Goal: Task Accomplishment & Management: Use online tool/utility

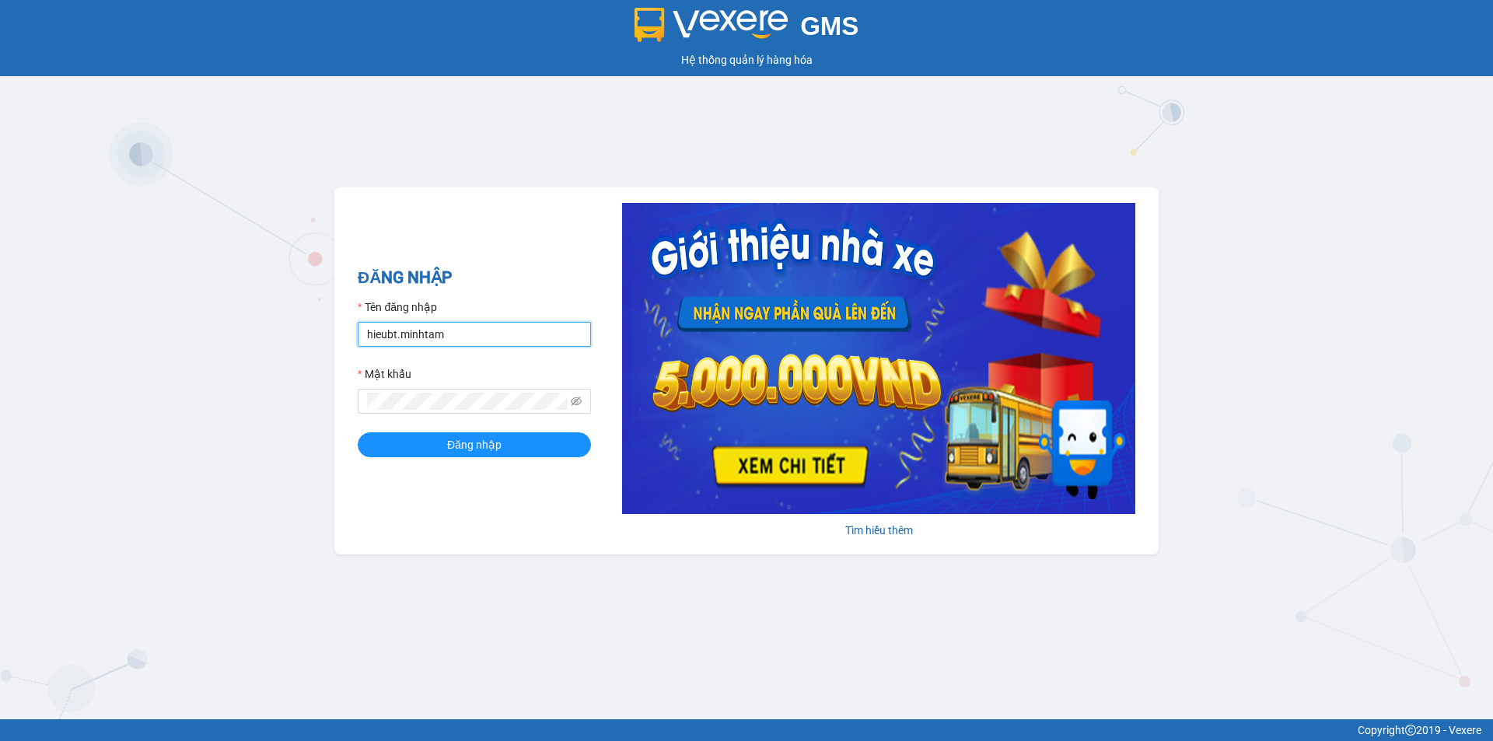
click at [458, 337] on input "hieubt.minhtam" at bounding box center [474, 334] width 233 height 25
type input "h"
type input "nhanbt.minhtam"
click at [313, 433] on div "GMS Hệ thống quản lý hàng hóa ĐĂNG NHẬP Tên đăng nhập nhanbt.minhtam Mật khẩu Đ…" at bounding box center [746, 359] width 1493 height 719
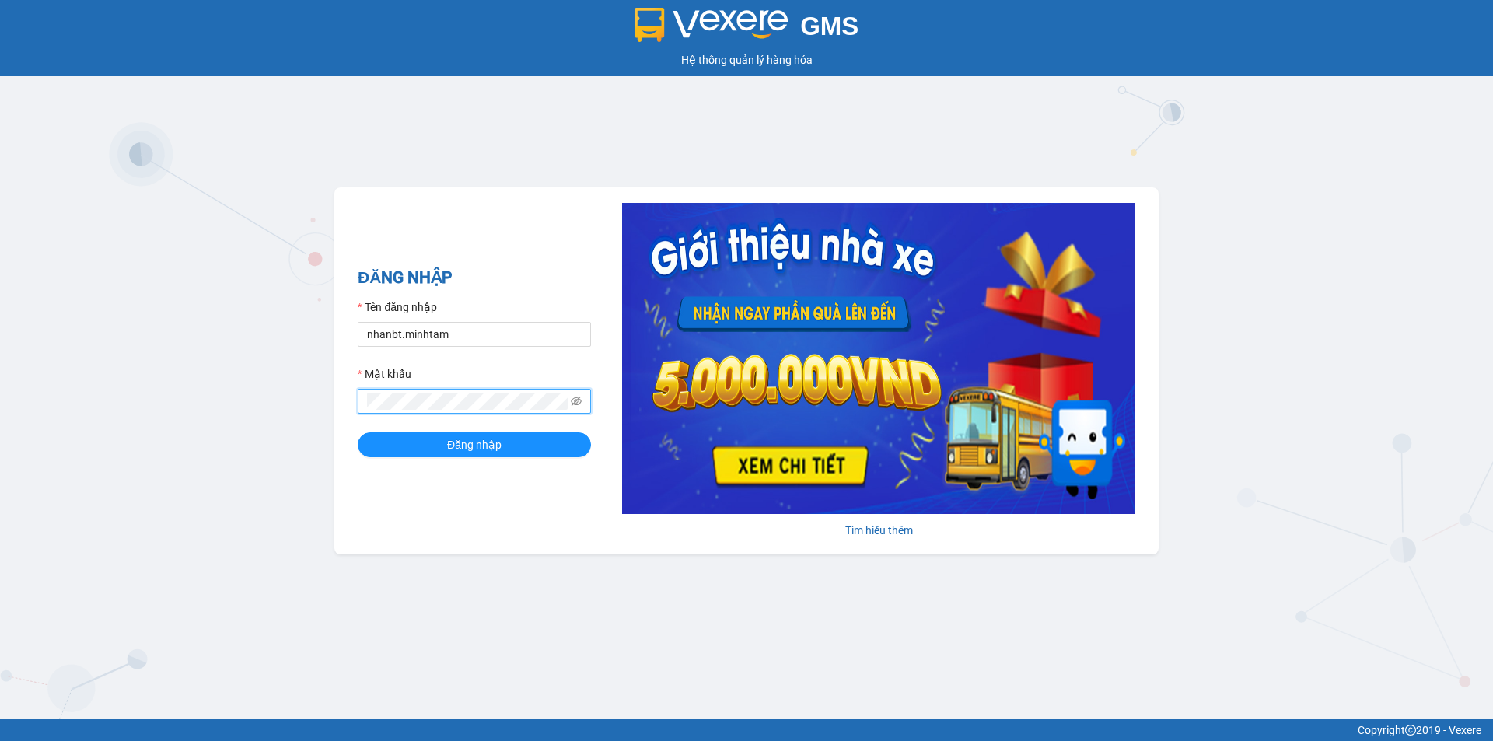
click at [358, 432] on button "Đăng nhập" at bounding box center [474, 444] width 233 height 25
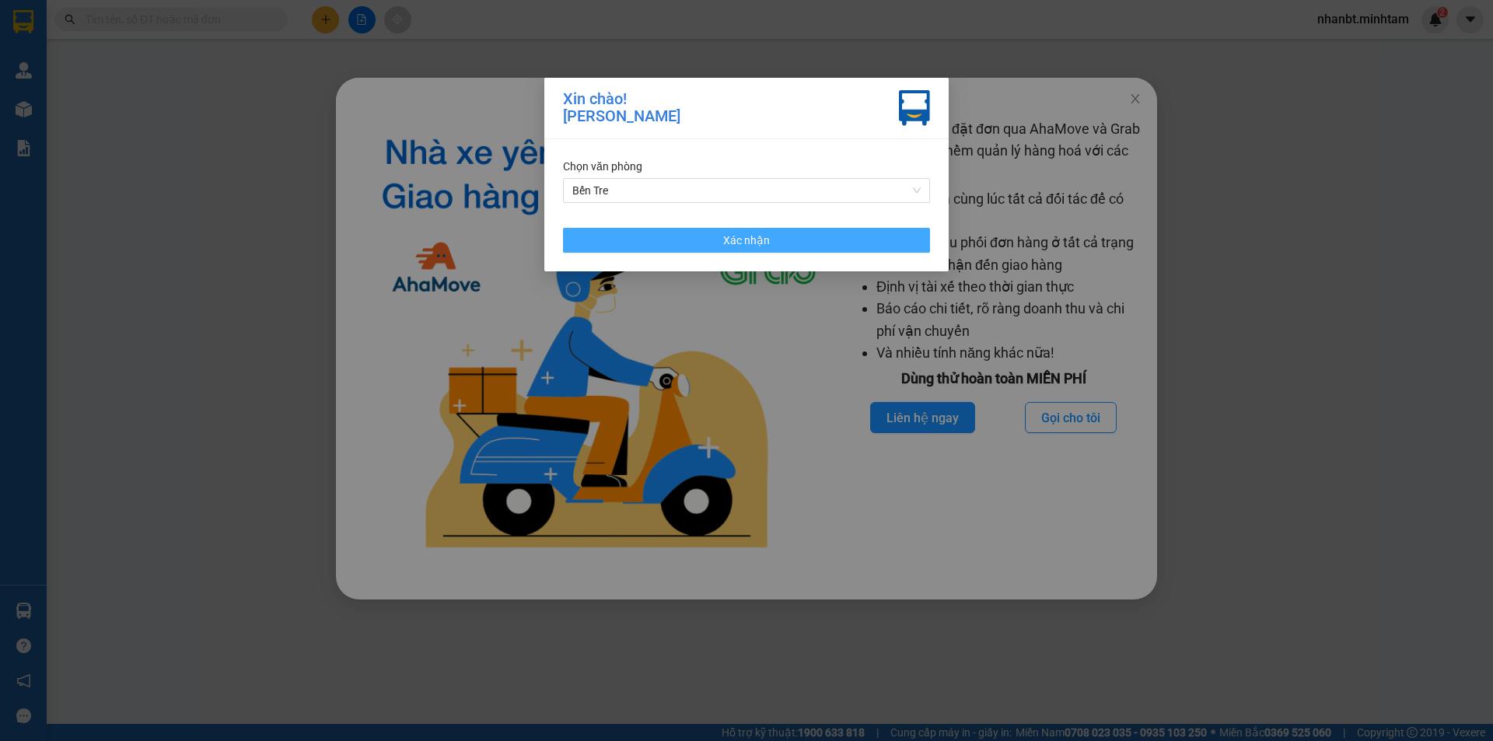
click at [774, 238] on button "Xác nhận" at bounding box center [746, 240] width 367 height 25
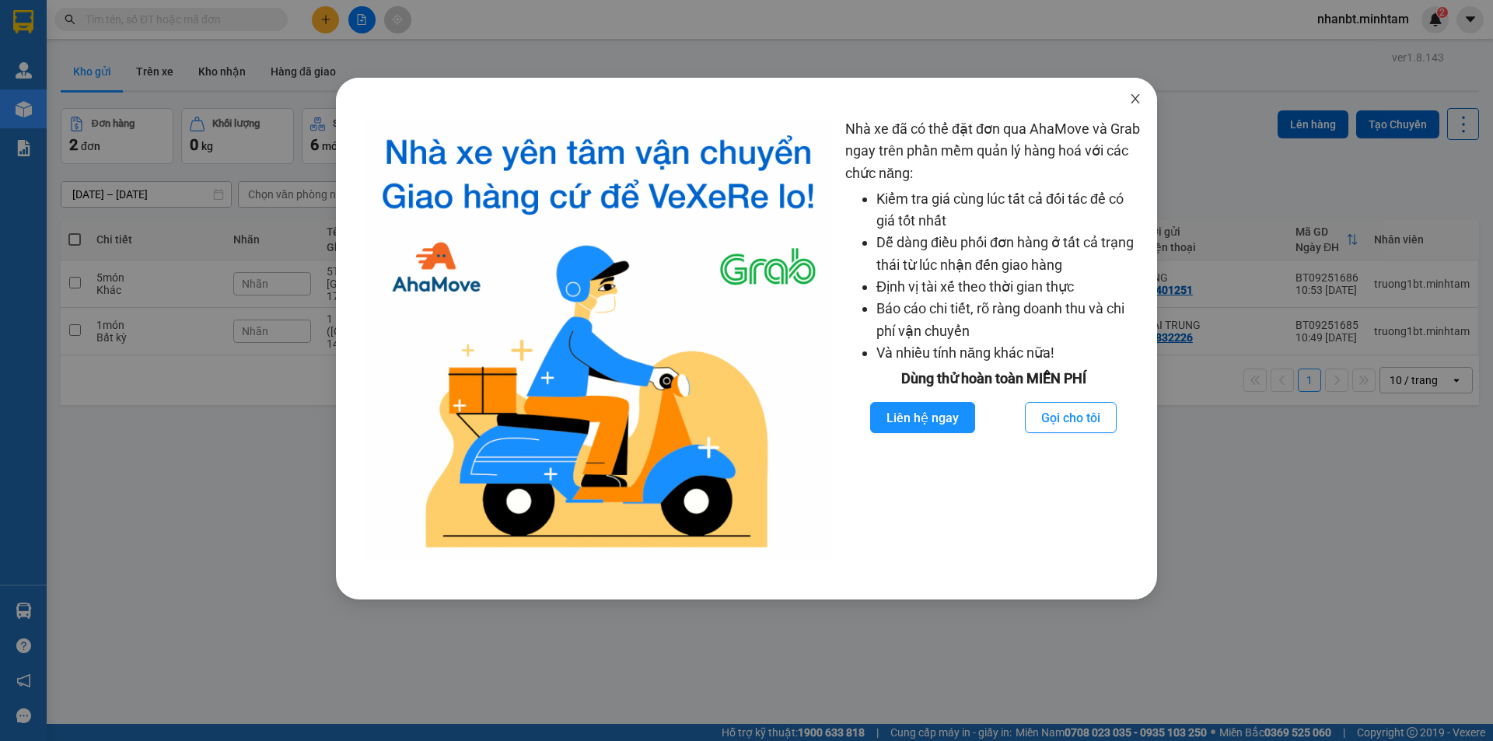
click at [1135, 98] on icon "close" at bounding box center [1135, 98] width 9 height 9
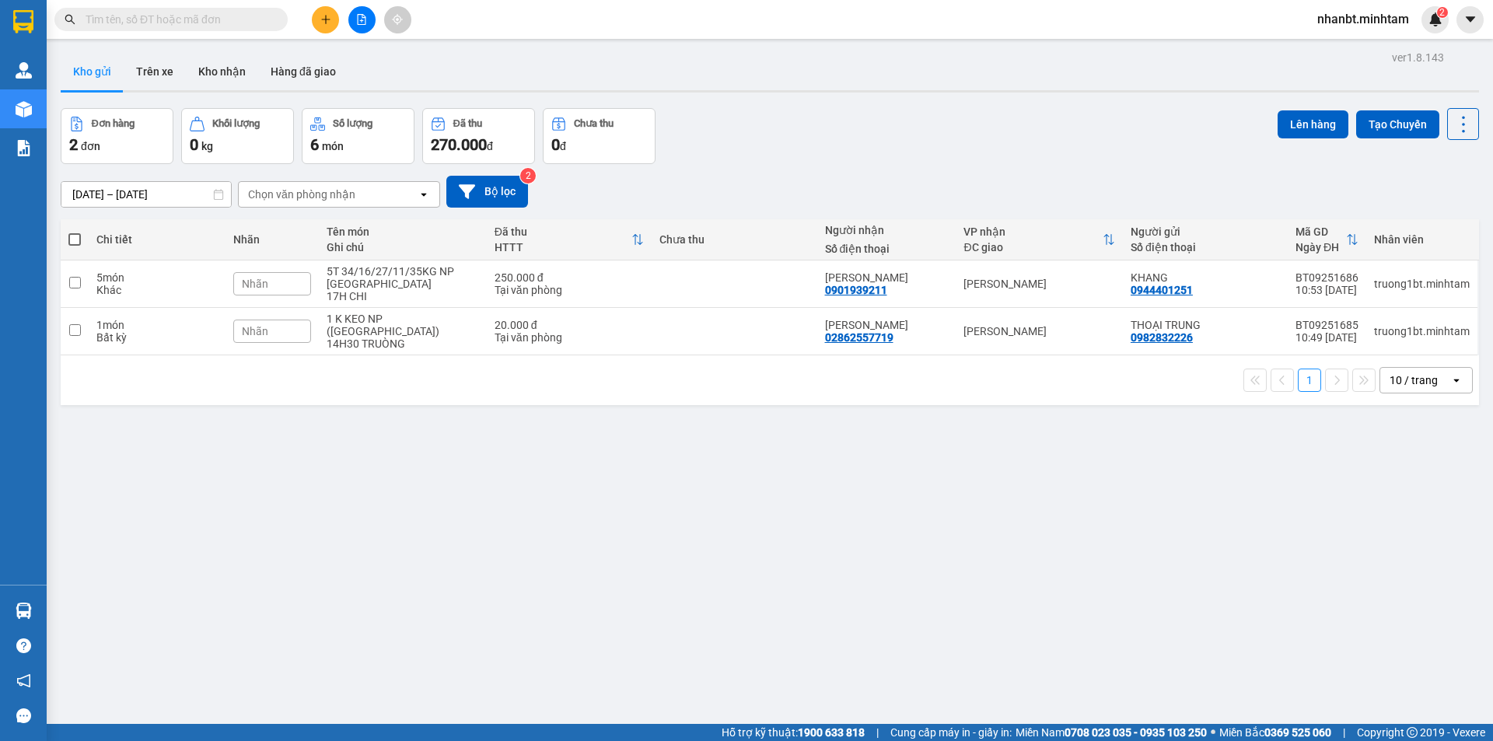
click at [250, 16] on input "text" at bounding box center [178, 19] width 184 height 17
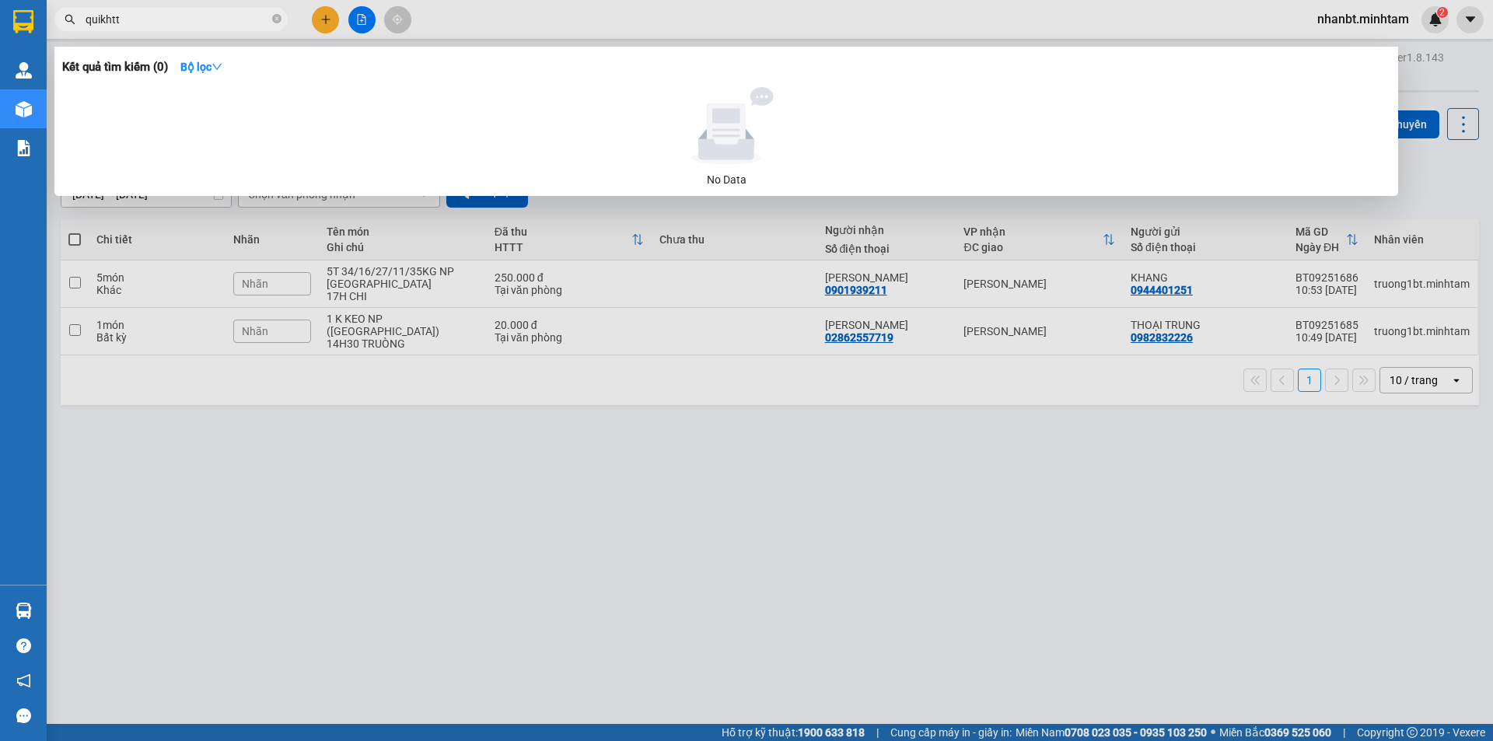
click at [103, 27] on input "quikhtt" at bounding box center [178, 19] width 184 height 17
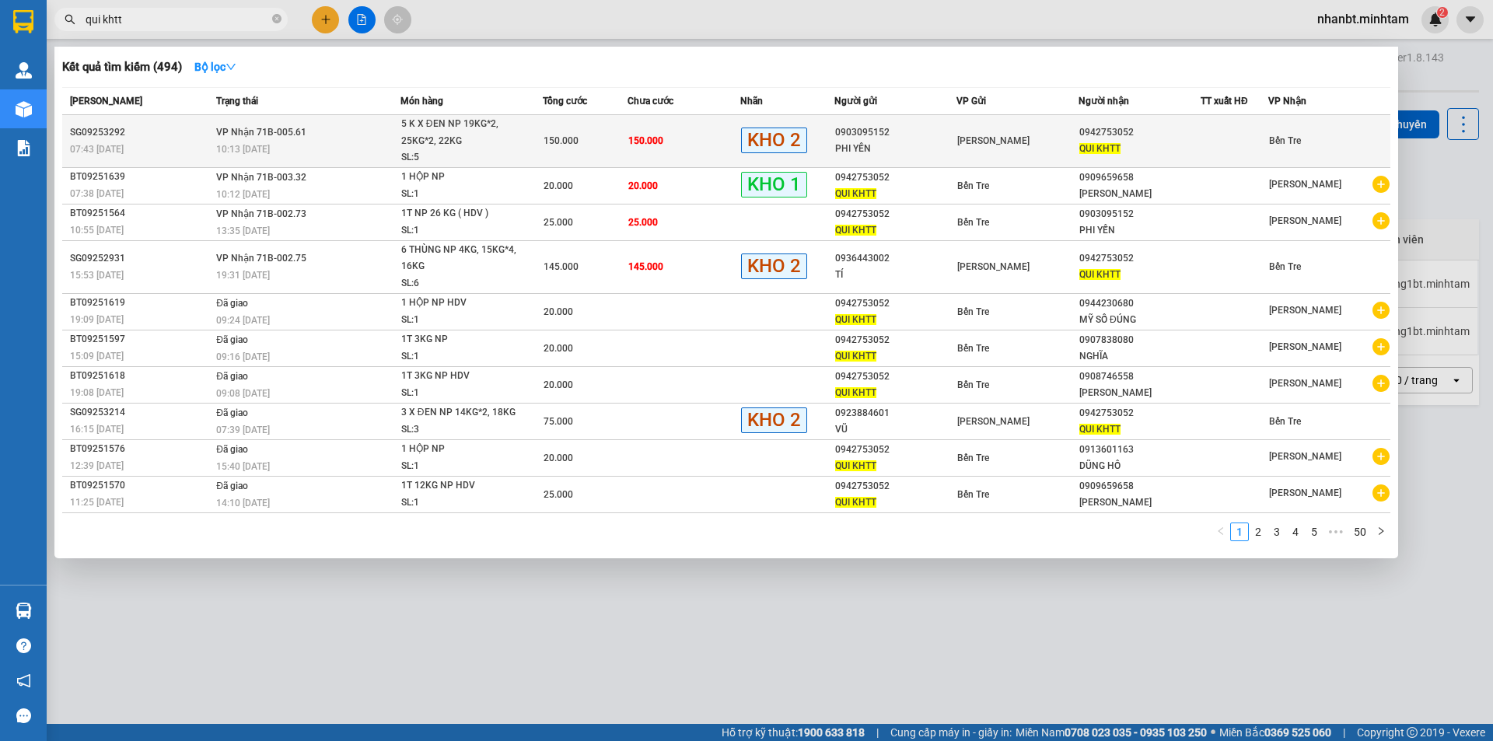
type input "qui khtt"
click at [509, 136] on div "5 K X ĐEN NP 19KG*2, 25KG*2, 22KG" at bounding box center [459, 132] width 117 height 33
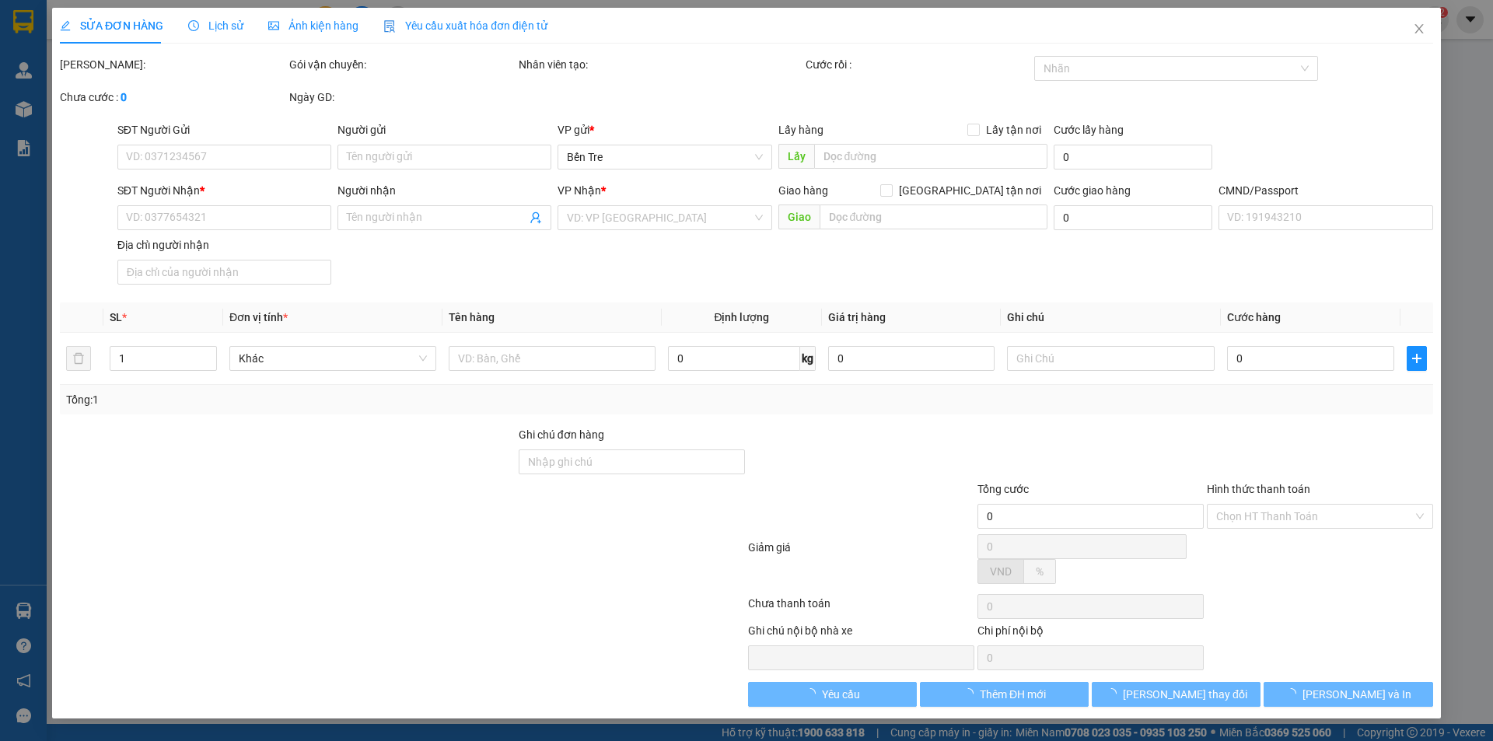
type input "0903095152"
type input "PHI YẾN"
type input "0942753052"
type input "QUI KHTT"
type input "150.000"
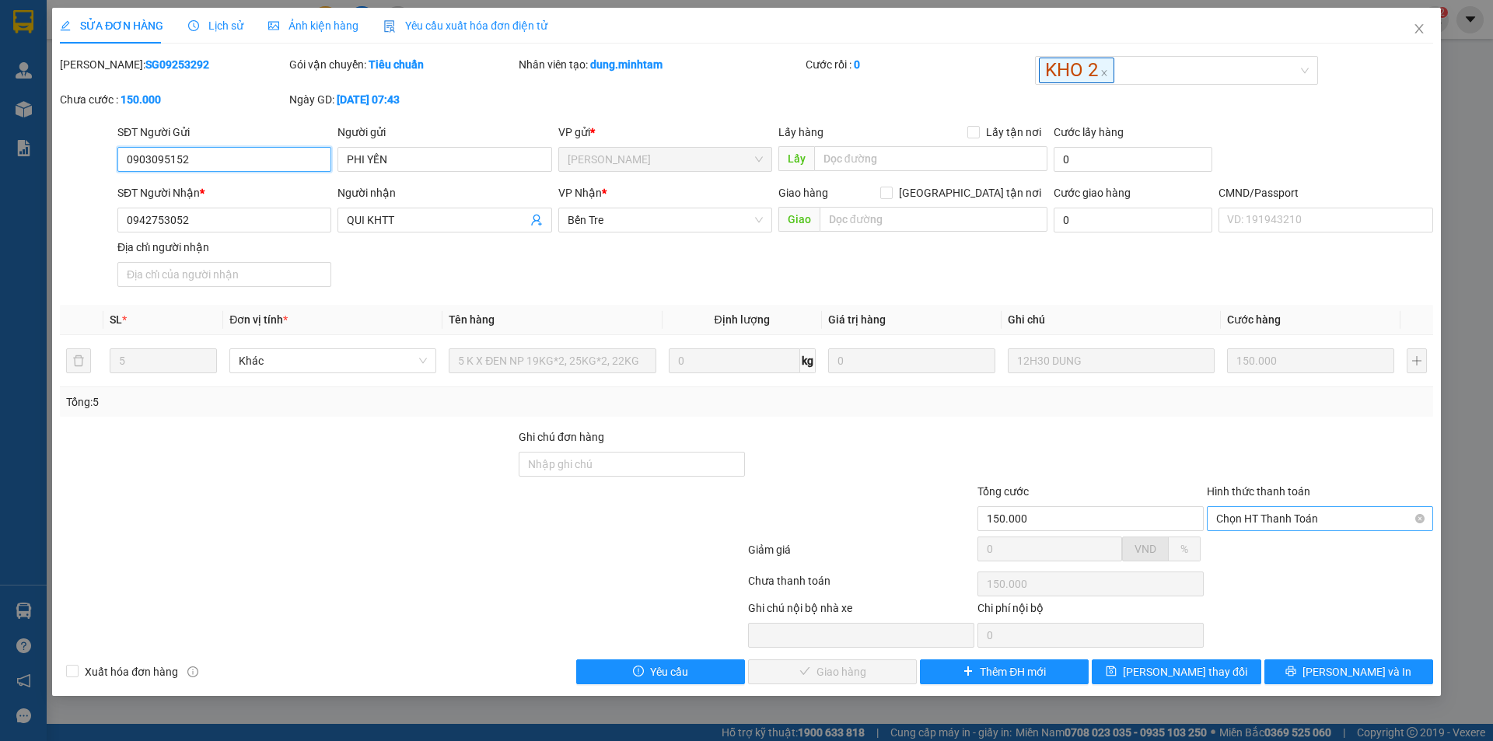
click at [1259, 518] on span "Chọn HT Thanh Toán" at bounding box center [1320, 518] width 208 height 23
click at [1253, 558] on div "Tại văn phòng" at bounding box center [1320, 549] width 208 height 17
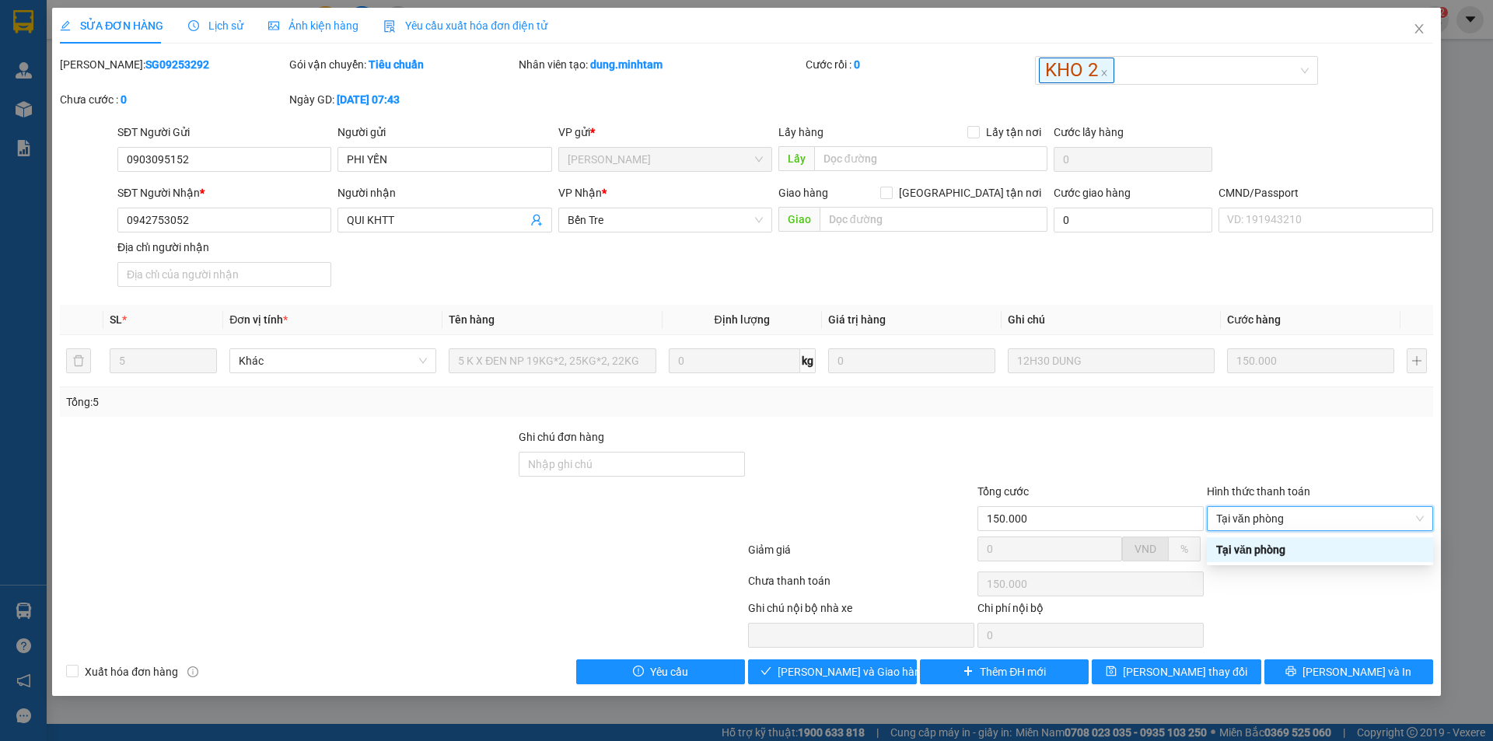
type input "0"
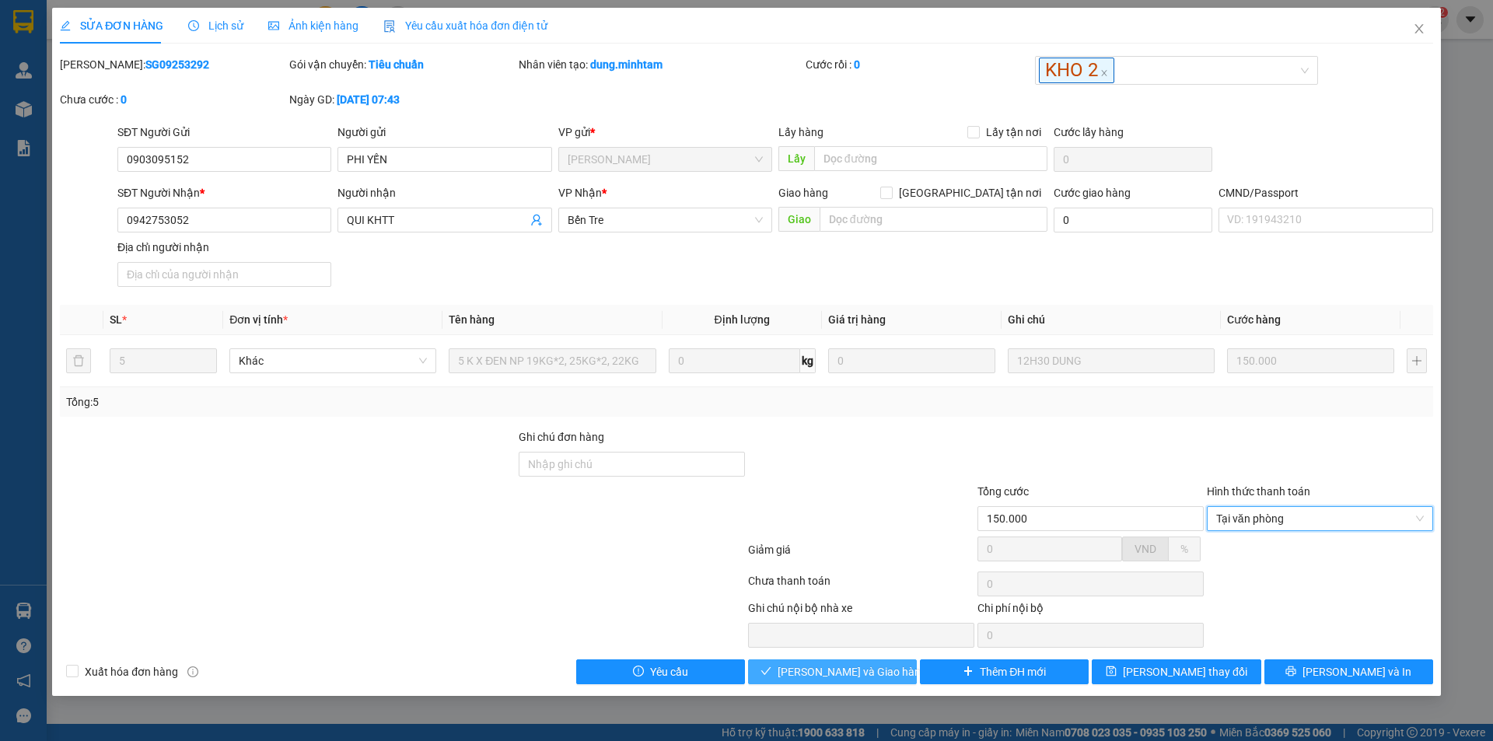
click at [810, 669] on span "[PERSON_NAME] và Giao hàng" at bounding box center [852, 671] width 149 height 17
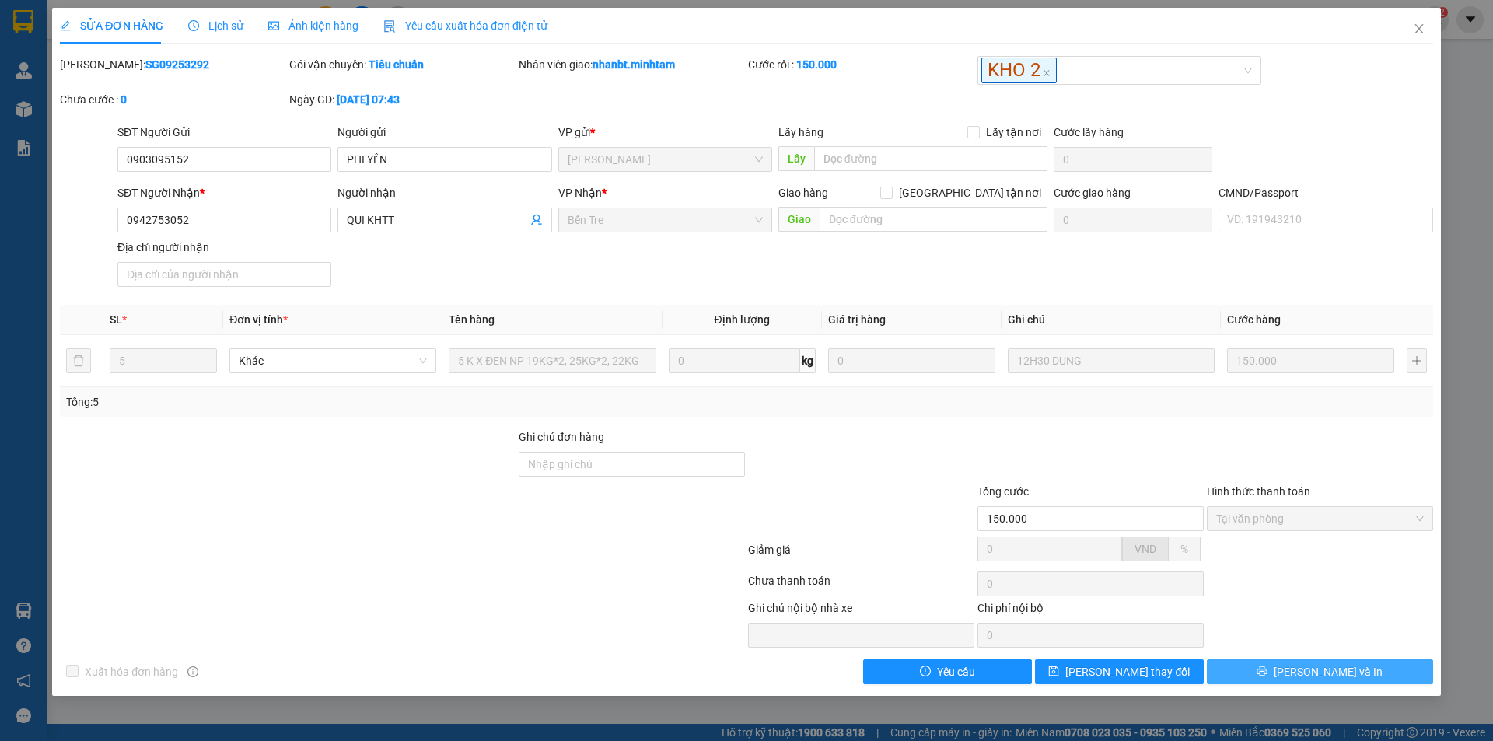
click at [1350, 660] on button "[PERSON_NAME] và In" at bounding box center [1320, 672] width 226 height 25
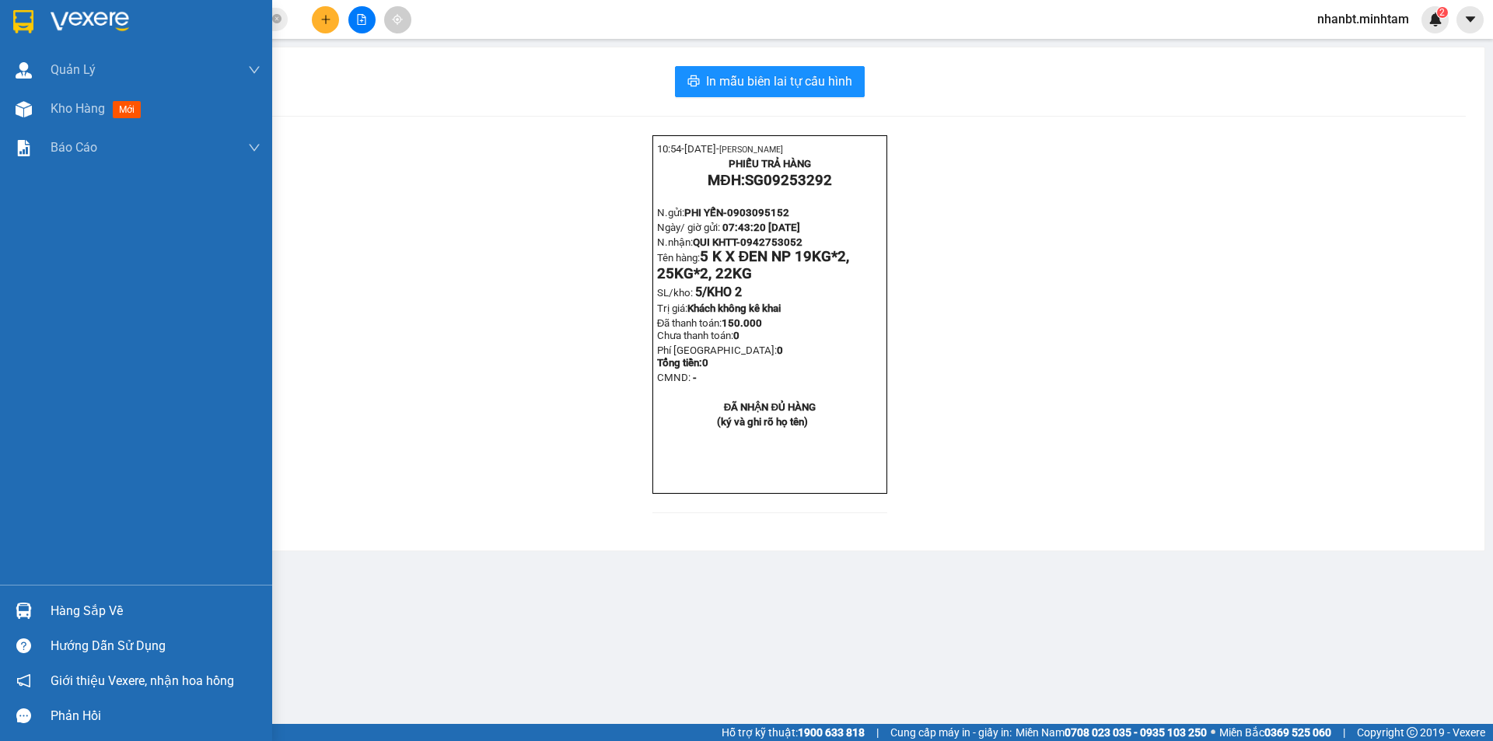
click at [35, 24] on div at bounding box center [23, 21] width 27 height 27
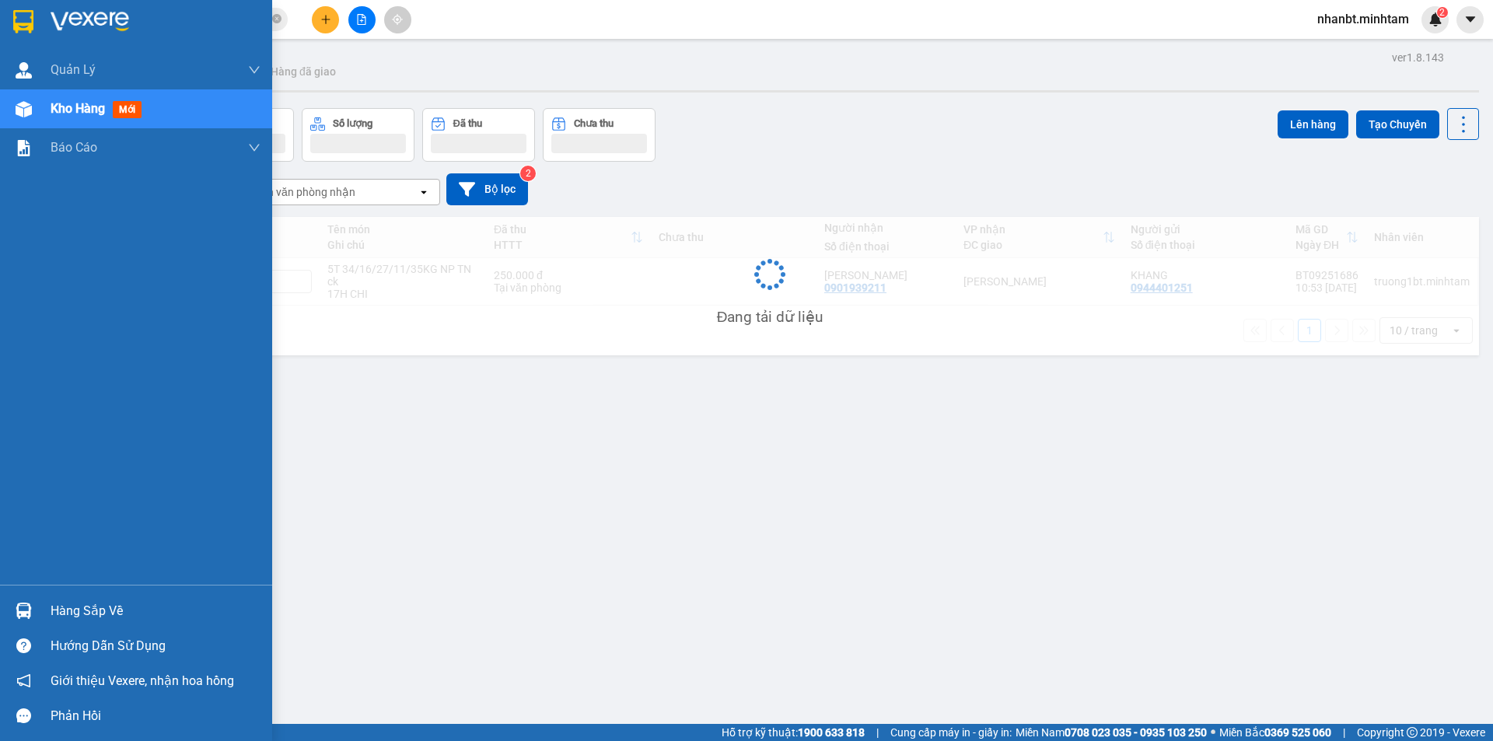
click at [89, 606] on div "Hàng sắp về" at bounding box center [156, 611] width 210 height 23
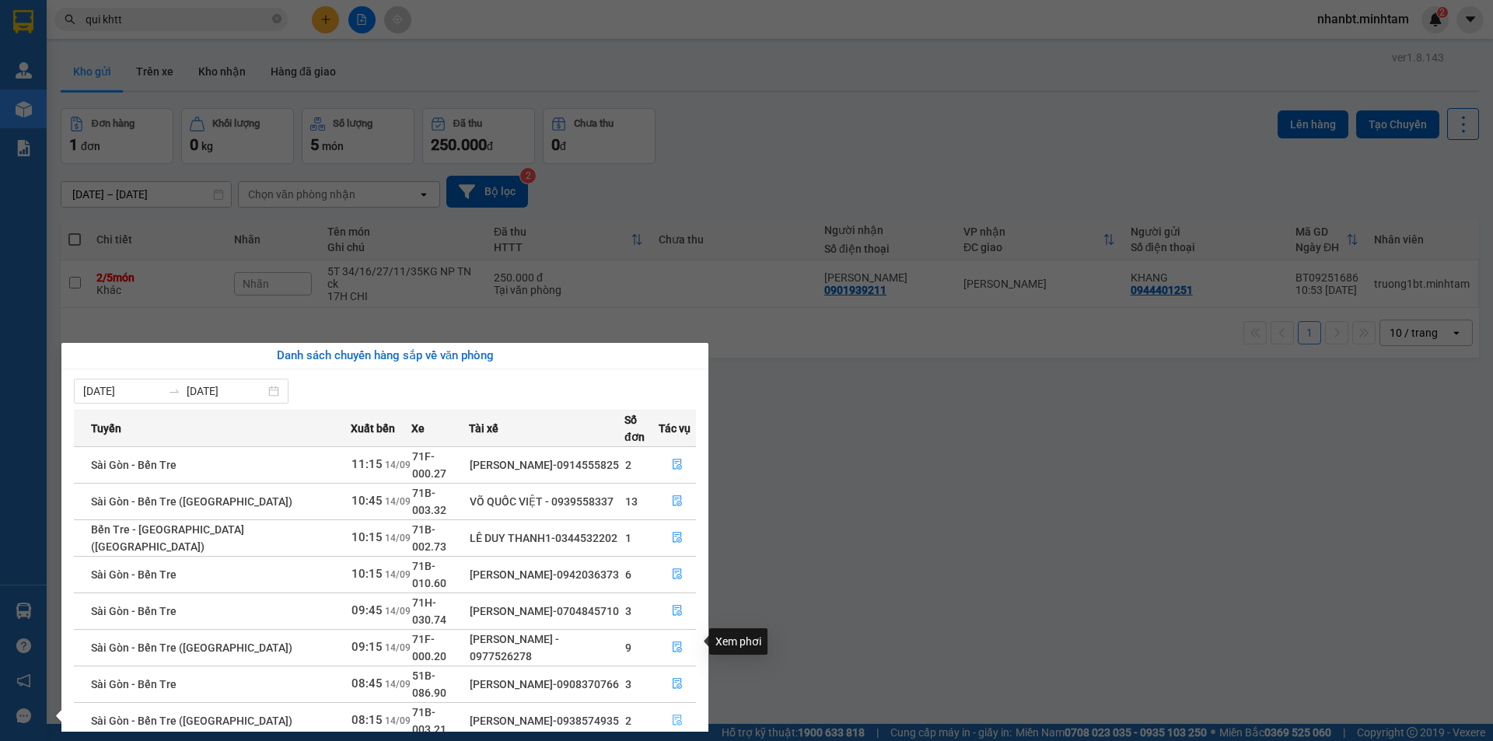
click at [674, 715] on icon "file-done" at bounding box center [677, 720] width 11 height 11
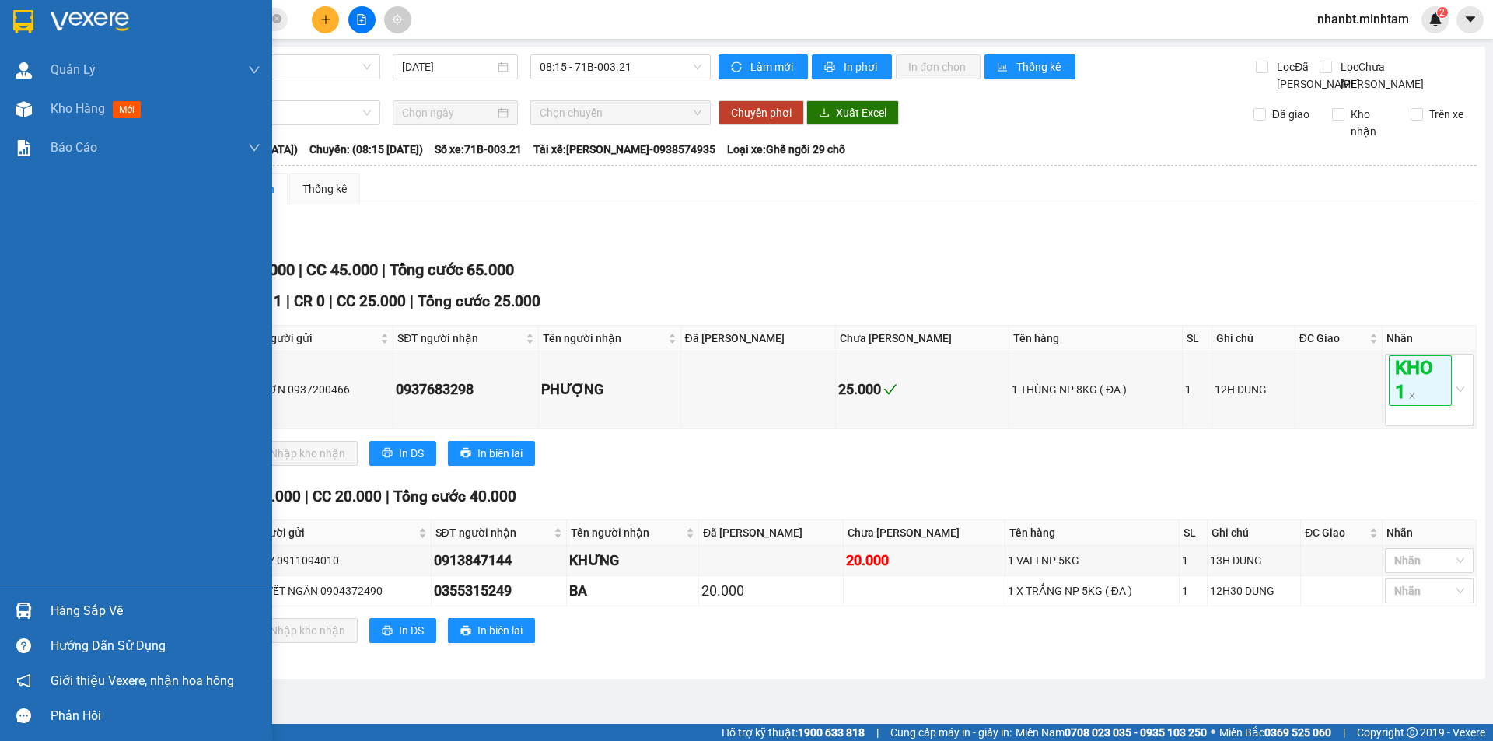
click at [26, 615] on img at bounding box center [24, 611] width 16 height 16
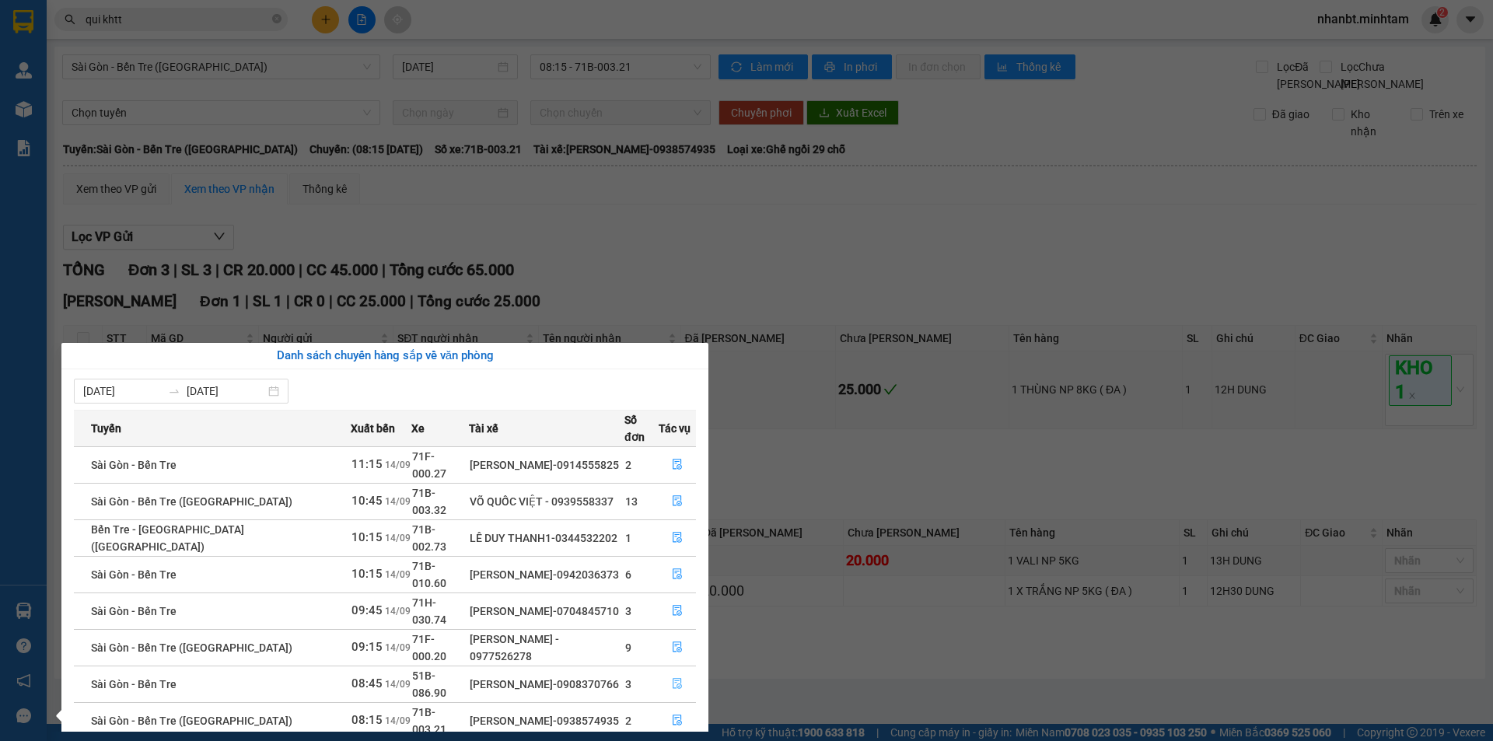
click at [667, 672] on button "button" at bounding box center [678, 684] width 36 height 25
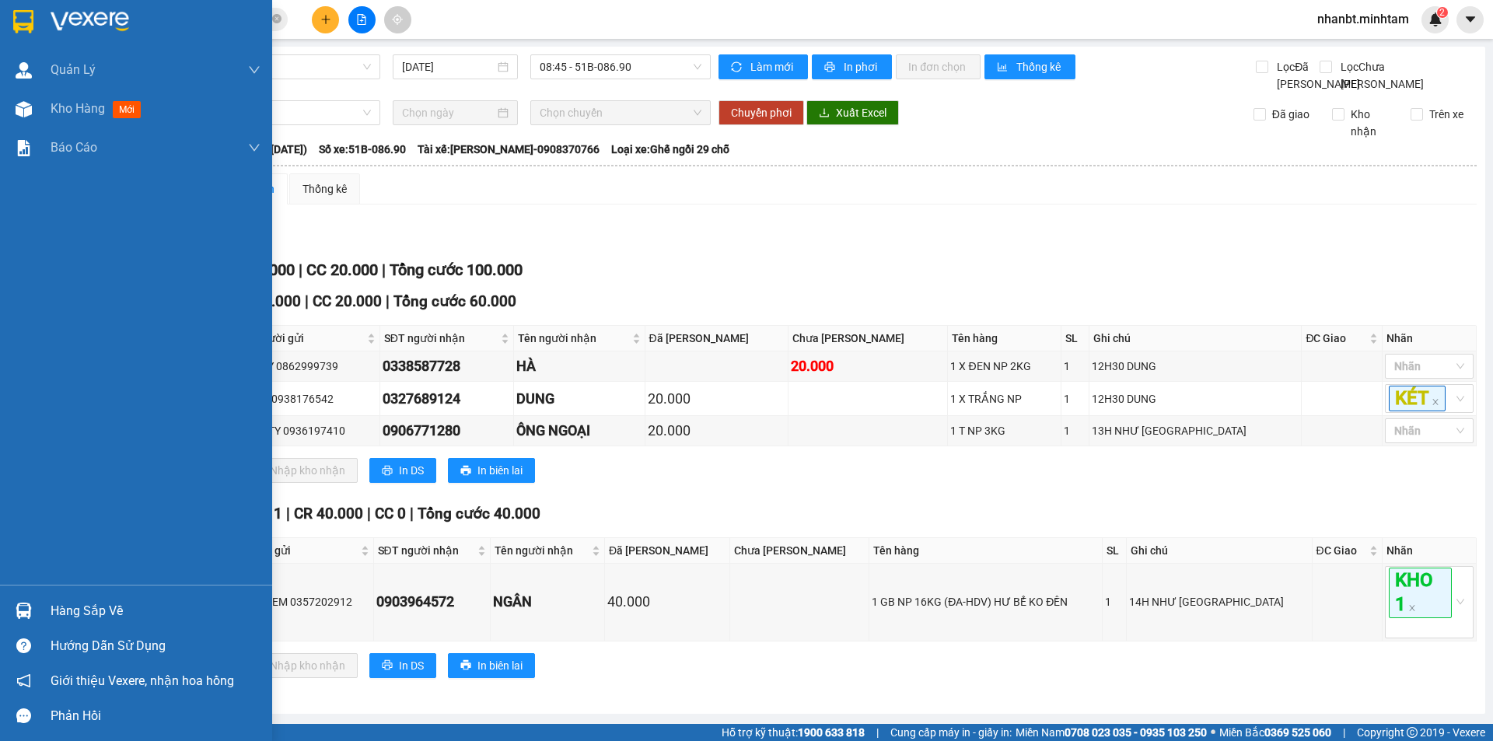
click at [37, 595] on div "Hàng sắp về" at bounding box center [136, 610] width 272 height 35
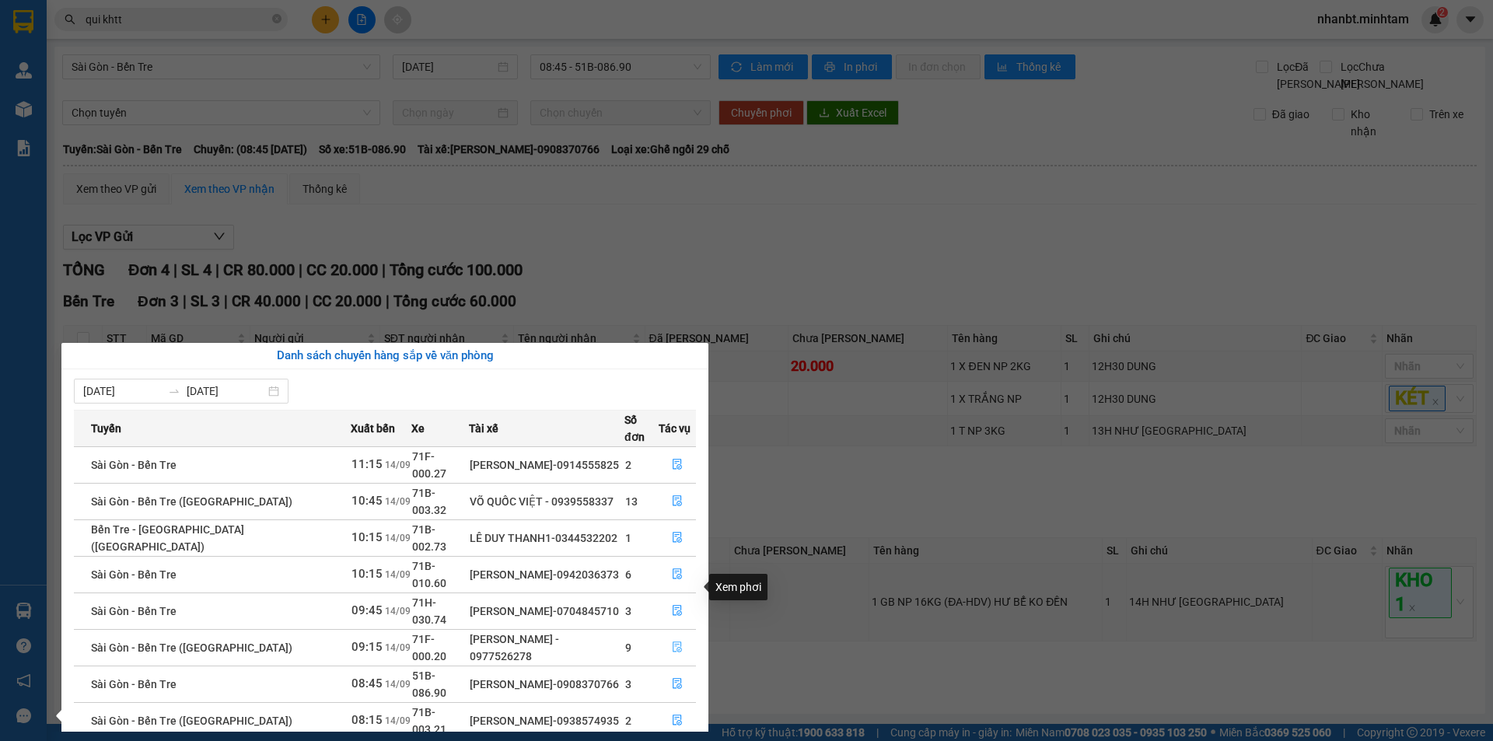
click at [681, 635] on button "button" at bounding box center [678, 647] width 36 height 25
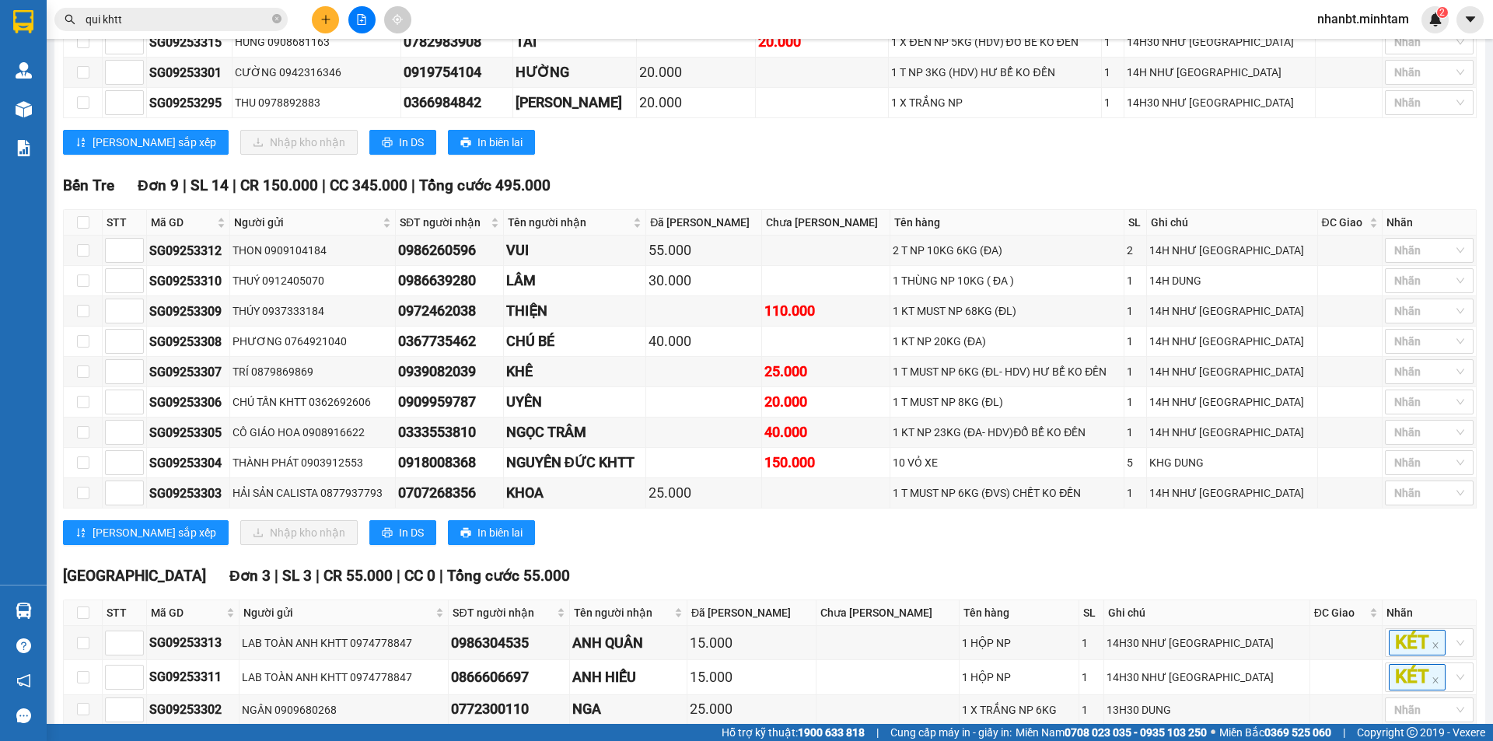
scroll to position [389, 0]
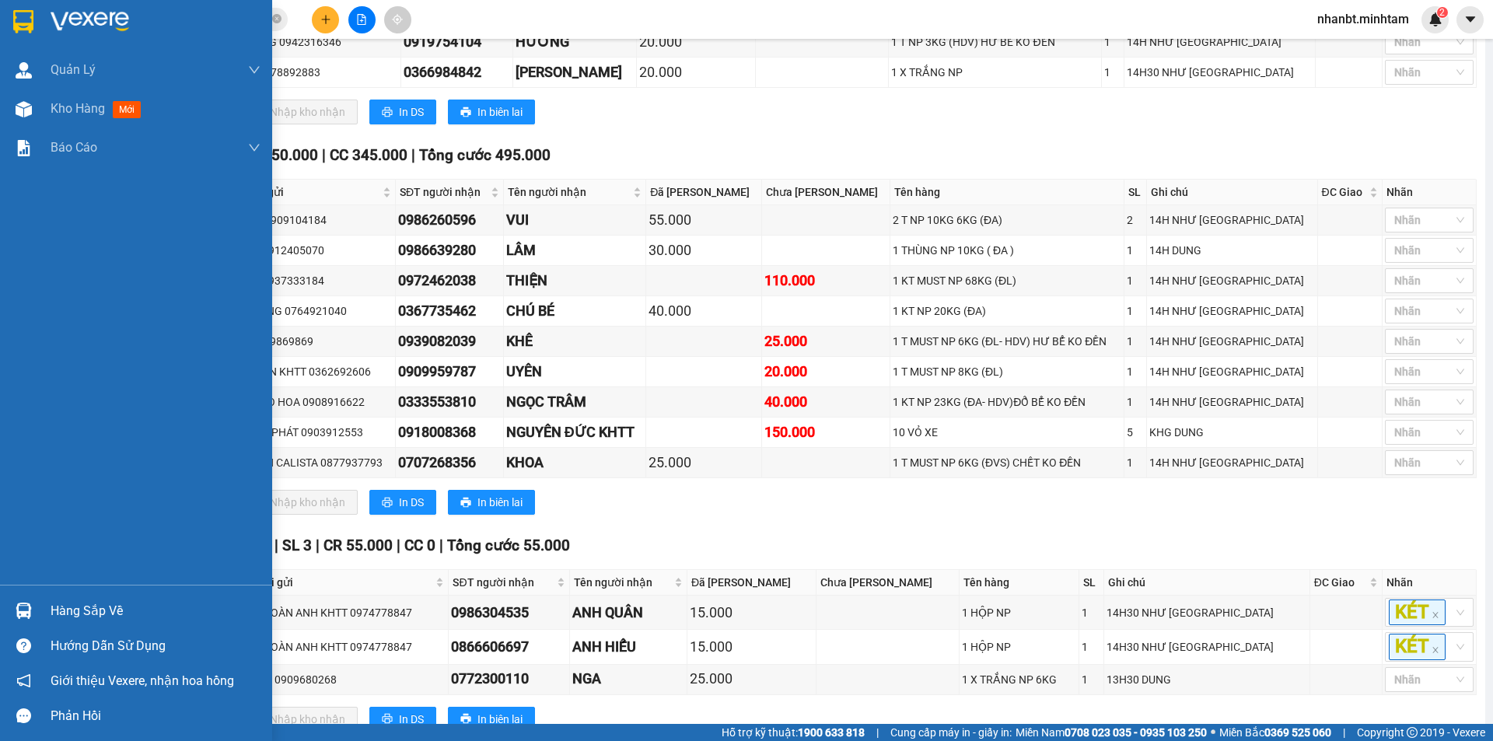
click at [79, 605] on div "Hàng sắp về" at bounding box center [156, 611] width 210 height 23
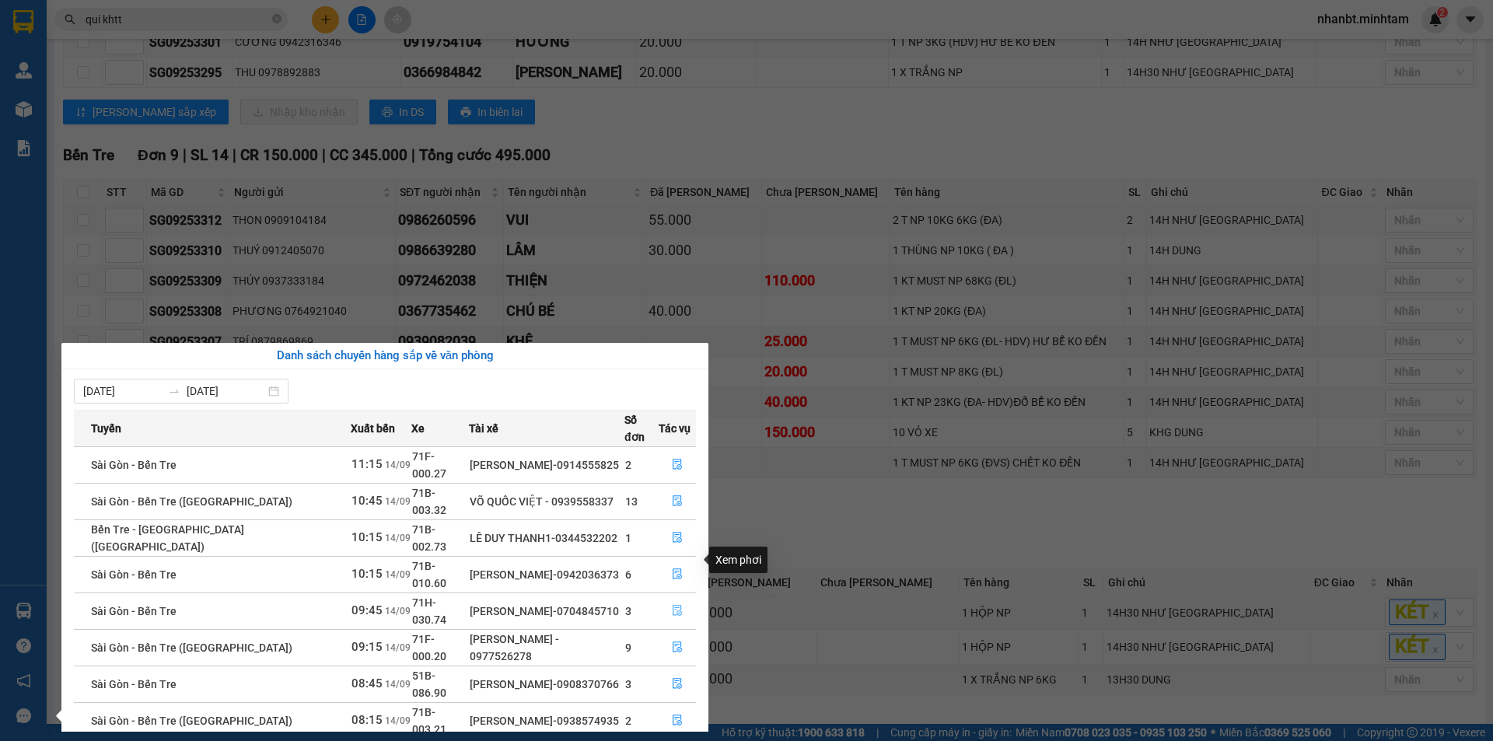
click at [672, 605] on icon "file-done" at bounding box center [677, 610] width 11 height 11
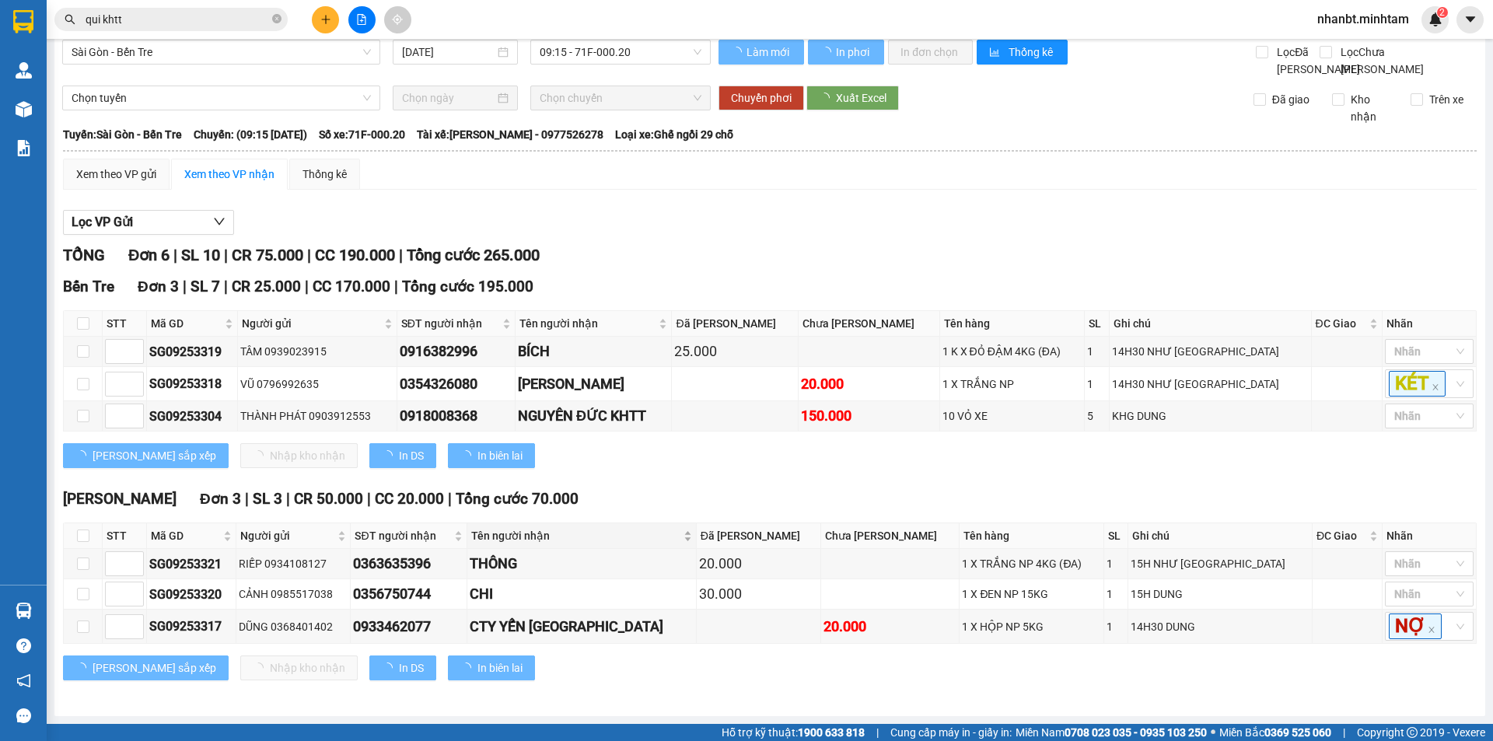
scroll to position [32, 0]
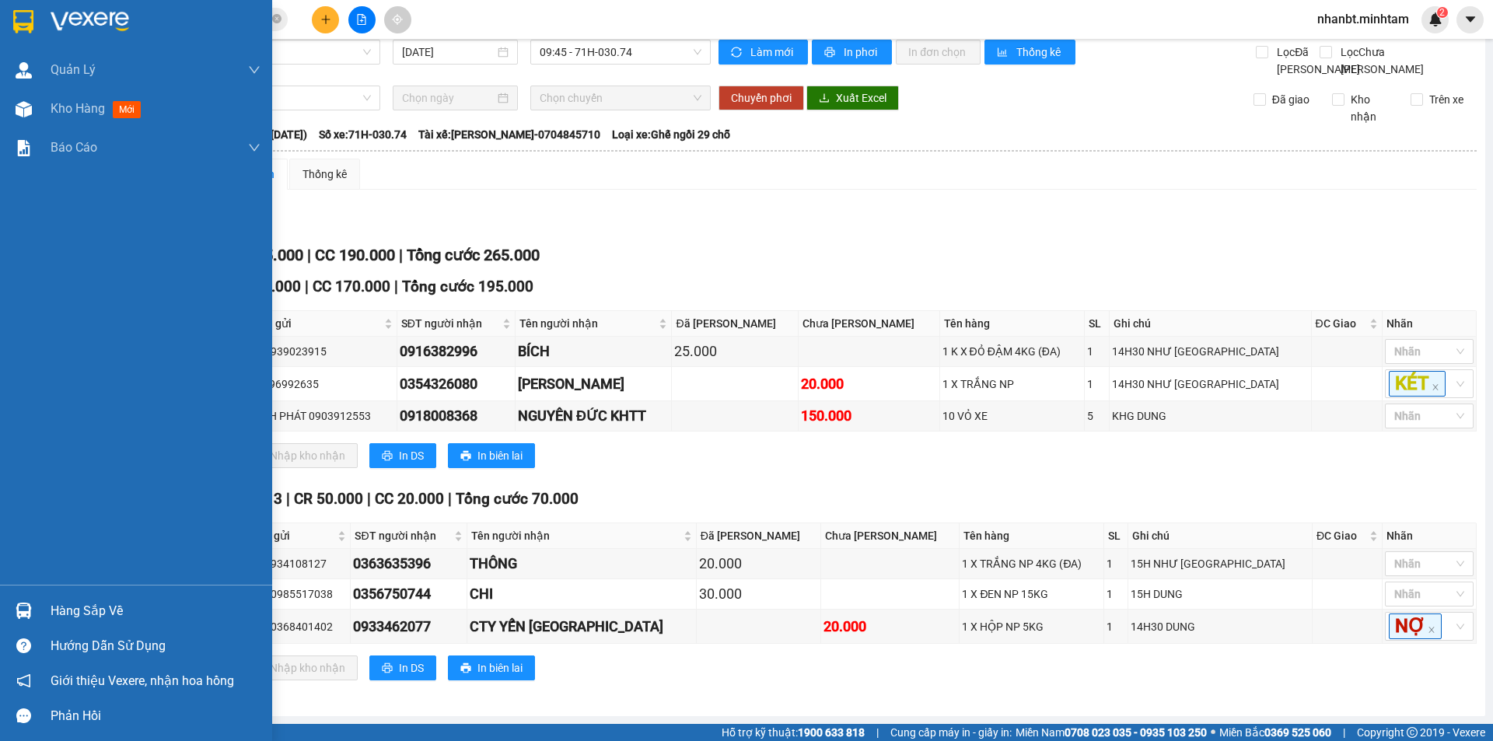
click at [39, 601] on div "Hàng sắp về" at bounding box center [136, 610] width 272 height 35
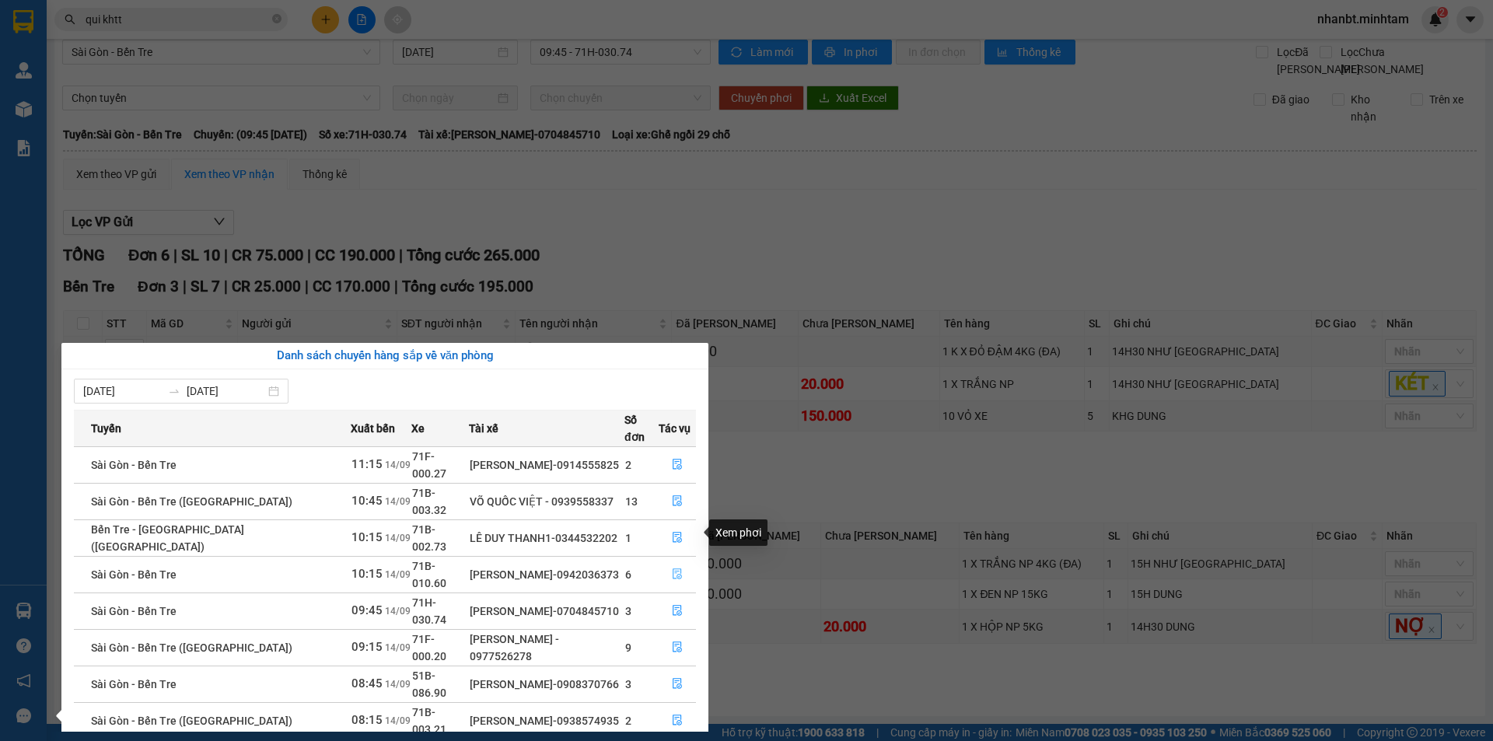
click at [672, 569] on icon "file-done" at bounding box center [677, 574] width 11 height 11
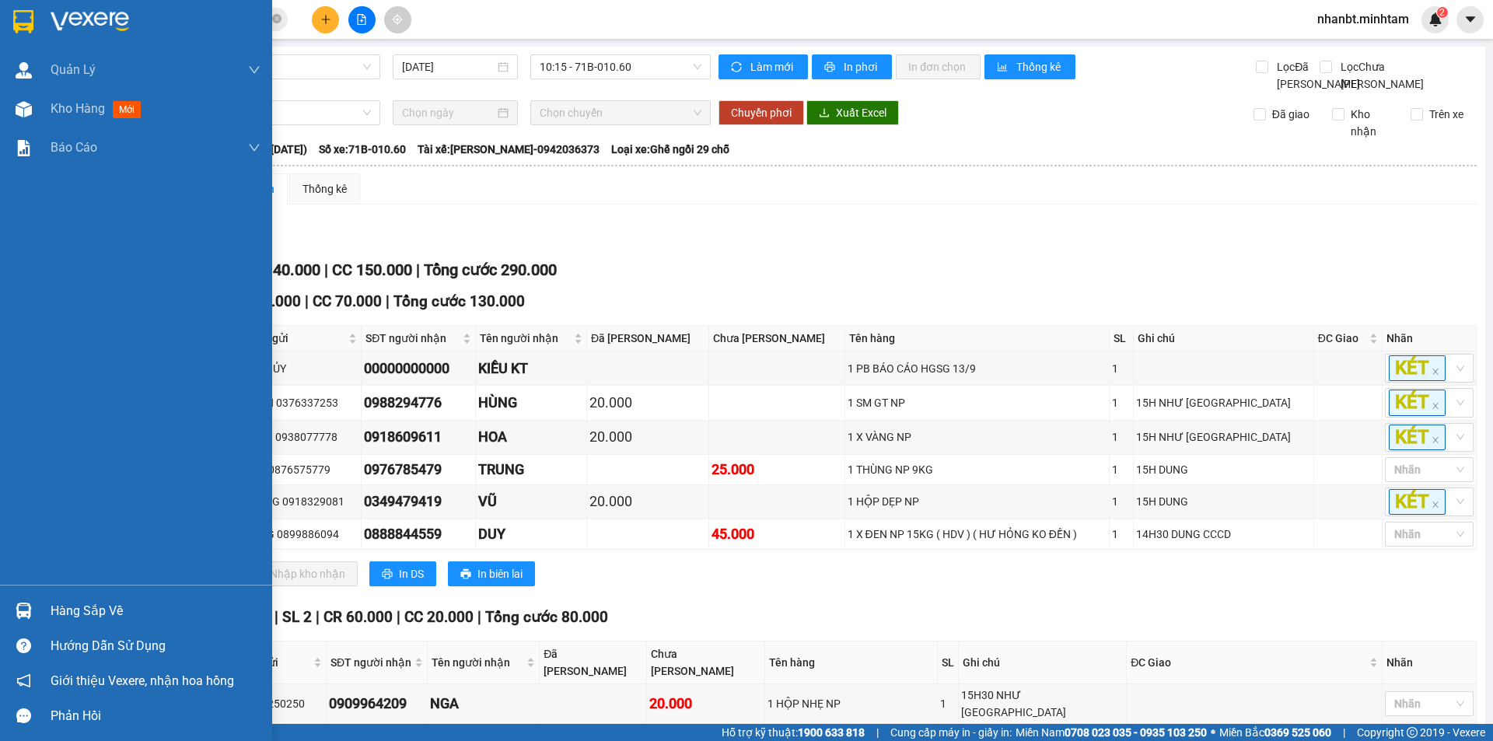
click at [19, 603] on img at bounding box center [24, 611] width 16 height 16
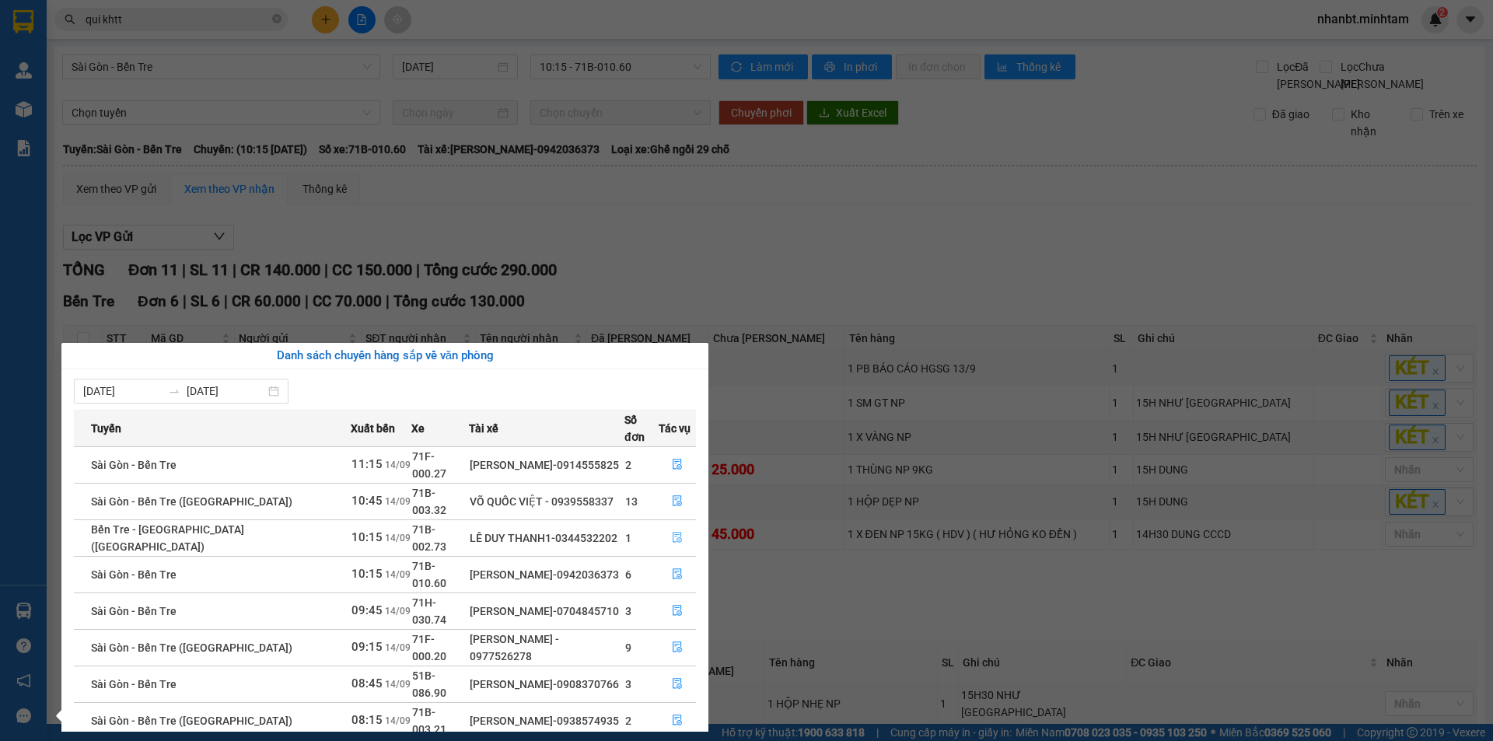
click at [674, 526] on button "button" at bounding box center [678, 538] width 36 height 25
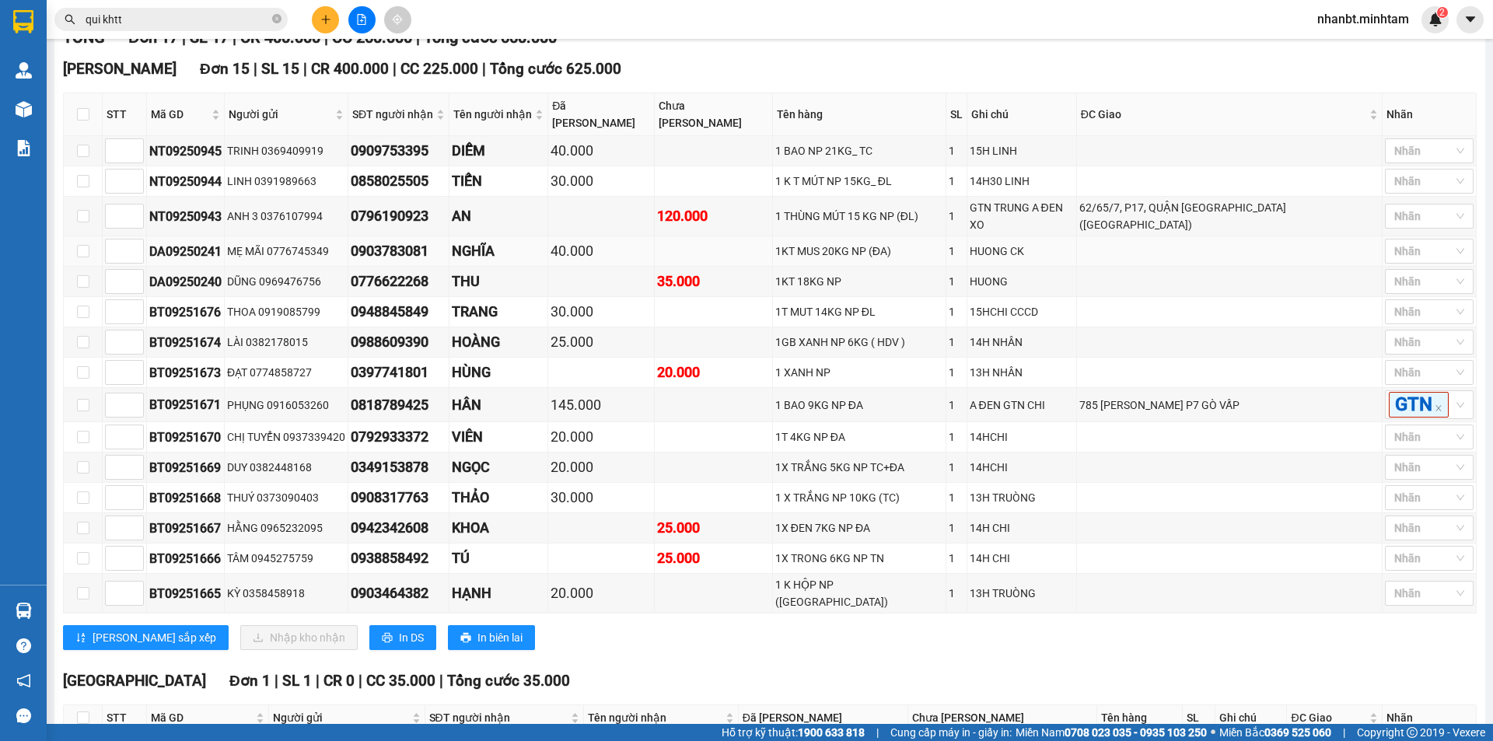
scroll to position [467, 0]
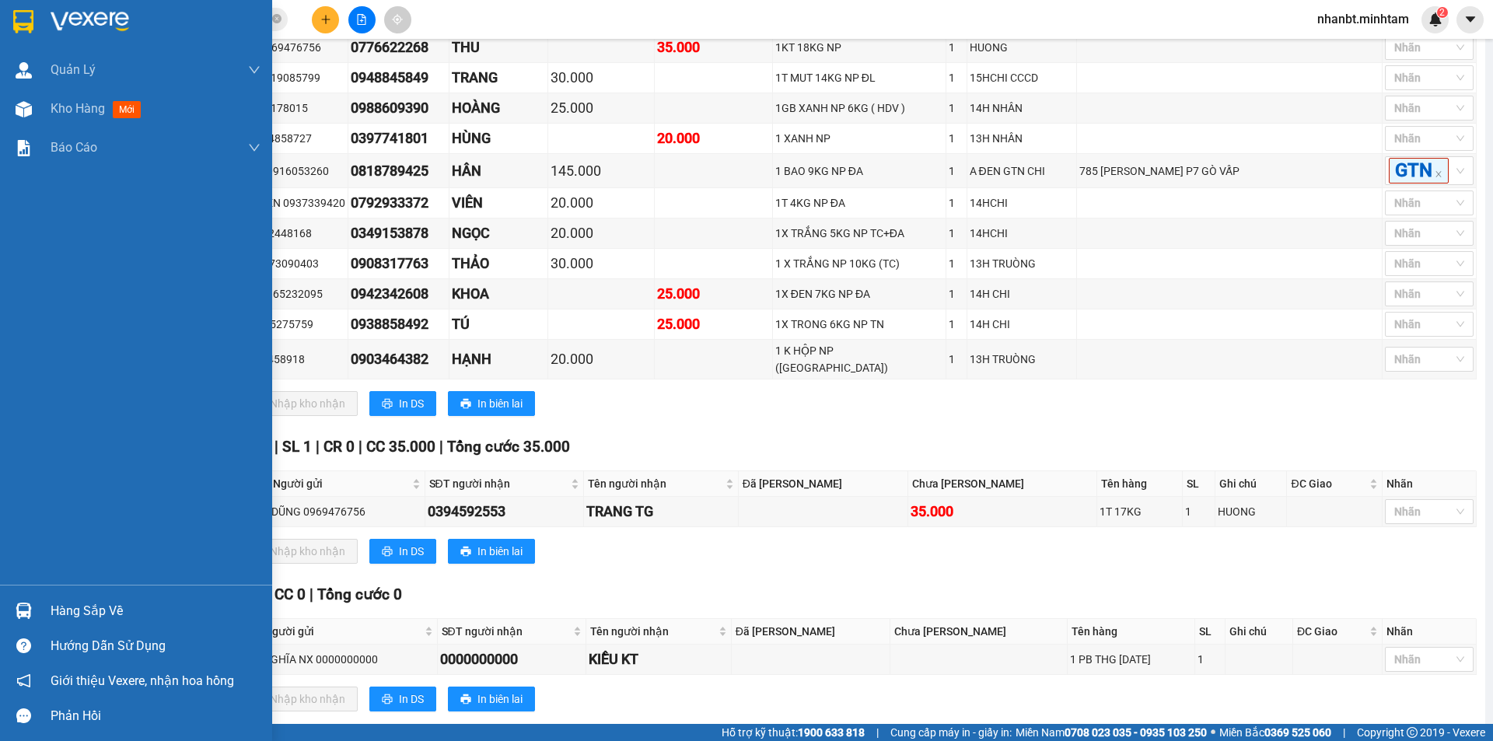
click at [37, 609] on div "Hàng sắp về" at bounding box center [136, 610] width 272 height 35
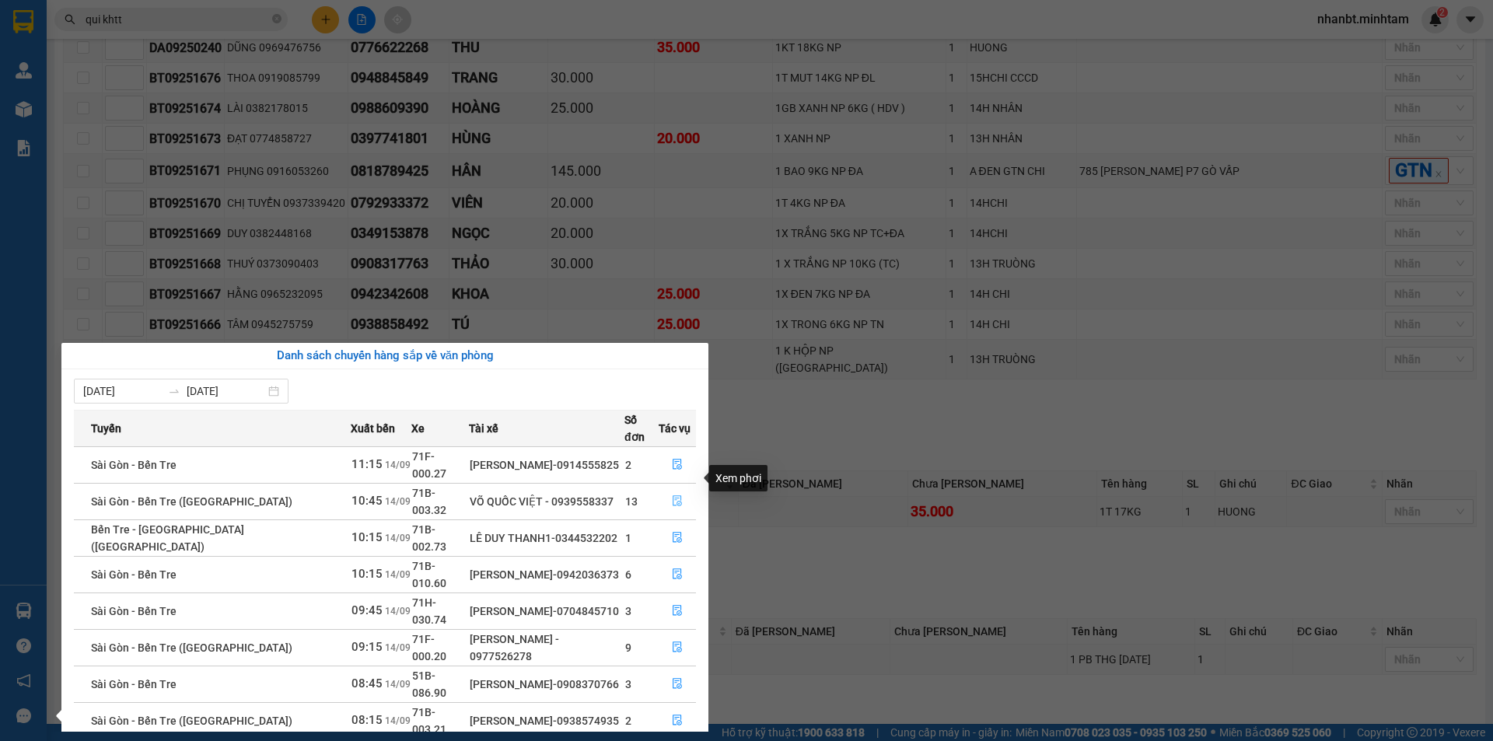
click at [667, 489] on button "button" at bounding box center [678, 501] width 36 height 25
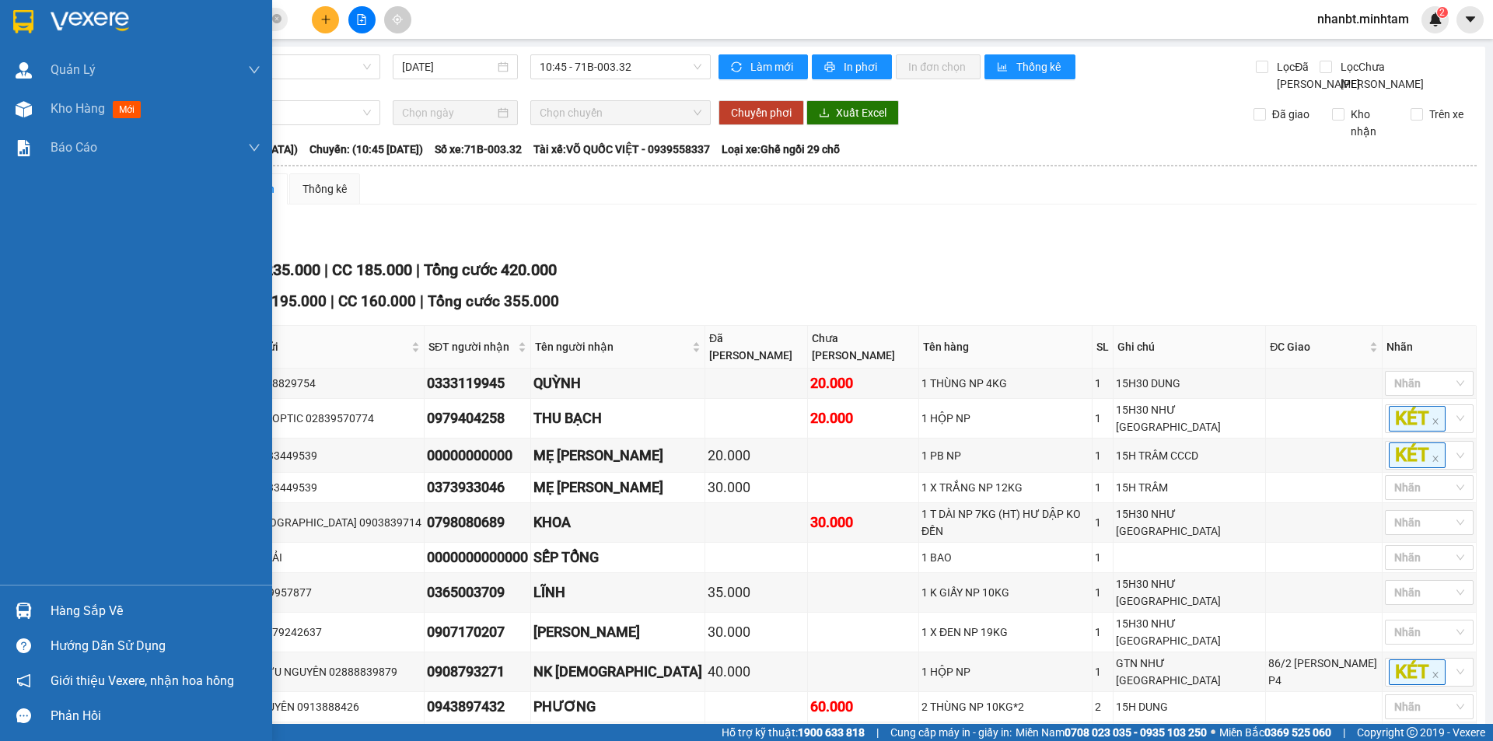
click at [26, 610] on img at bounding box center [24, 611] width 16 height 16
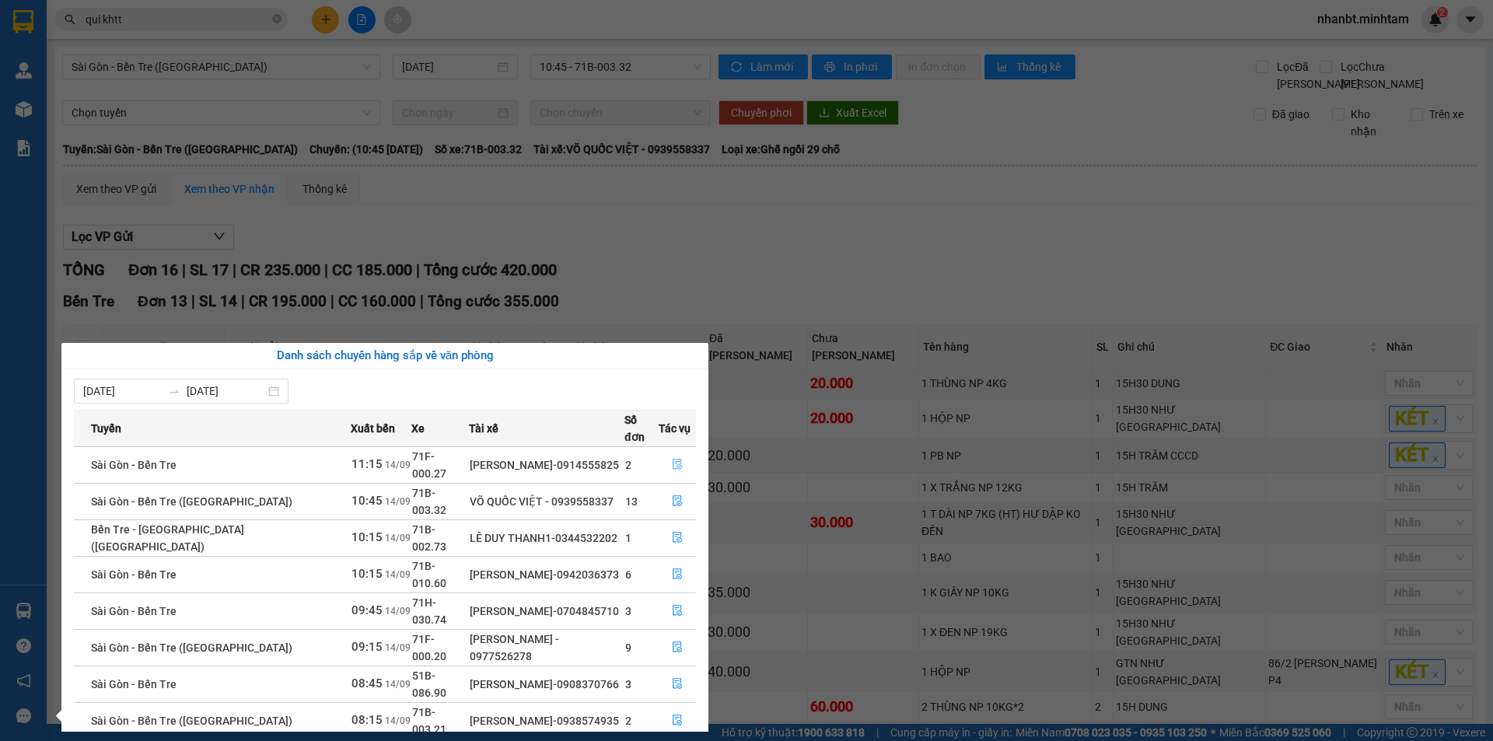
click at [663, 453] on button "button" at bounding box center [678, 465] width 36 height 25
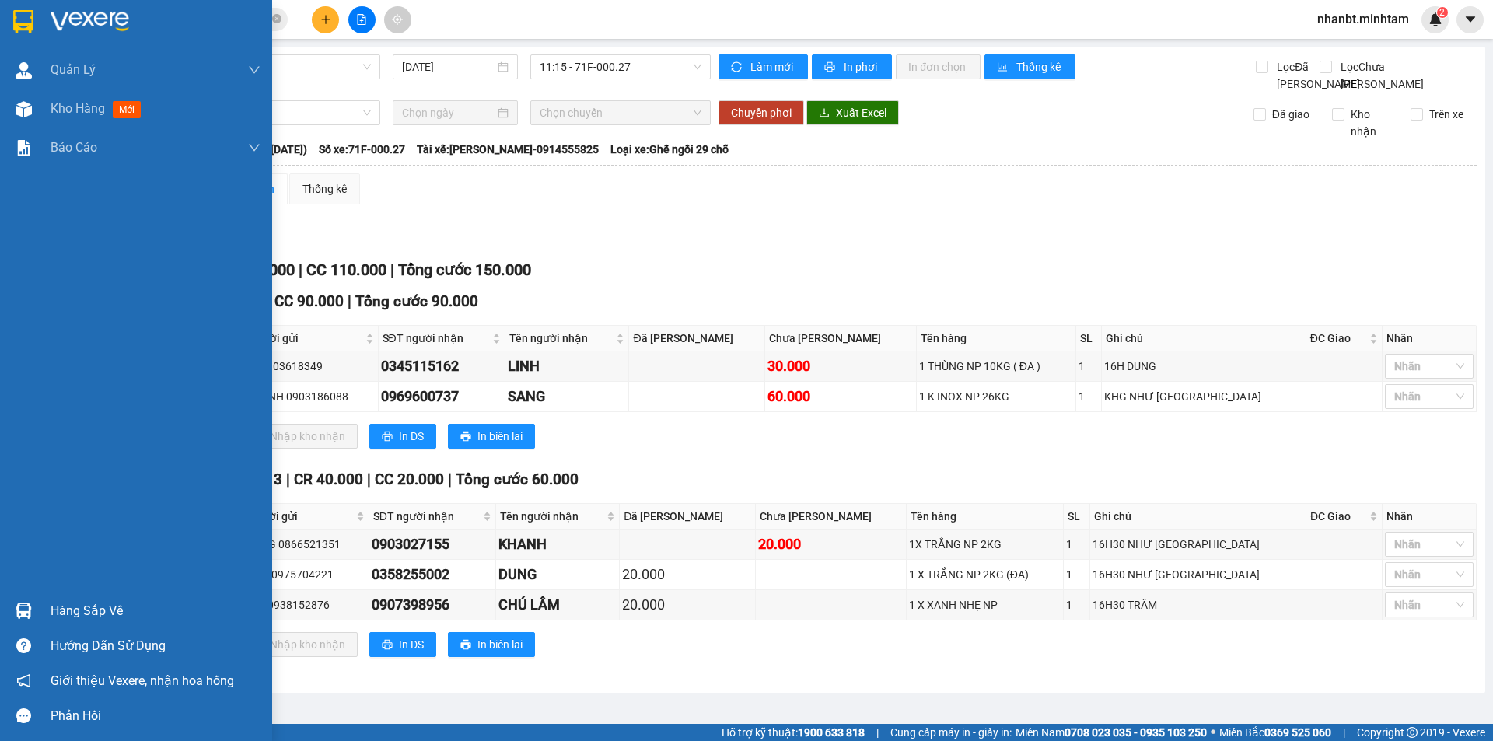
click at [36, 29] on div at bounding box center [23, 21] width 27 height 27
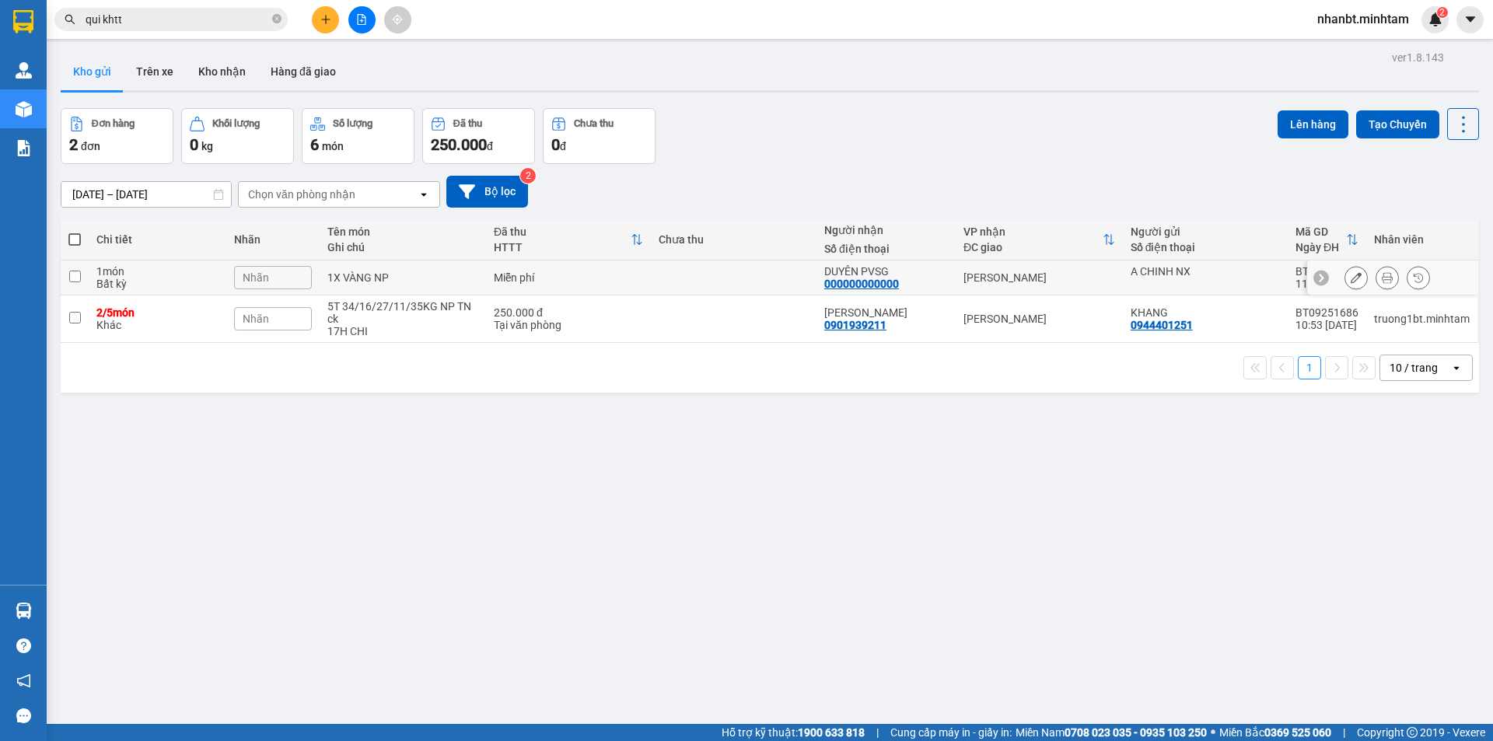
click at [540, 276] on div "Miễn phí" at bounding box center [568, 277] width 149 height 12
checkbox input "true"
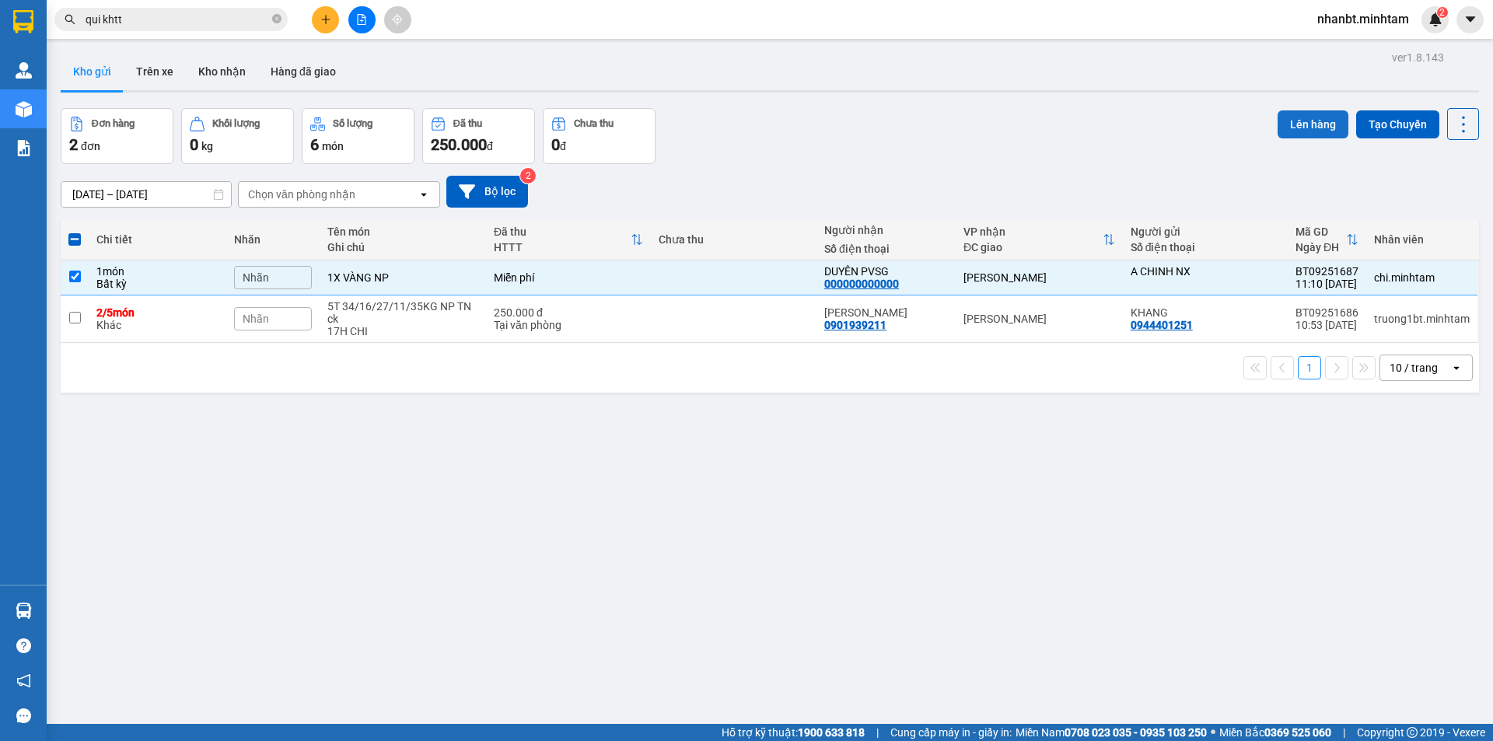
click at [1283, 118] on button "Lên hàng" at bounding box center [1313, 124] width 71 height 28
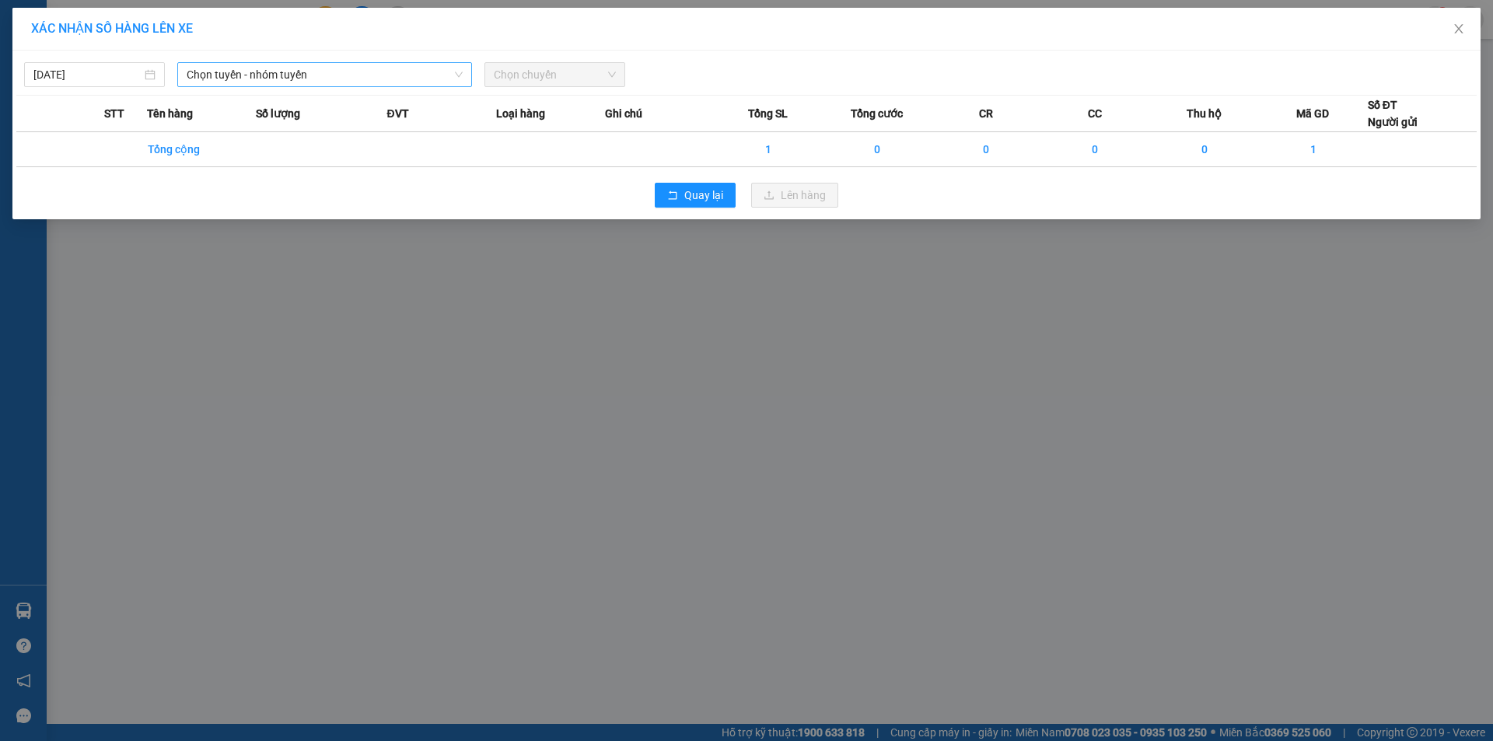
click at [235, 77] on span "Chọn tuyến - nhóm tuyến" at bounding box center [325, 74] width 276 height 23
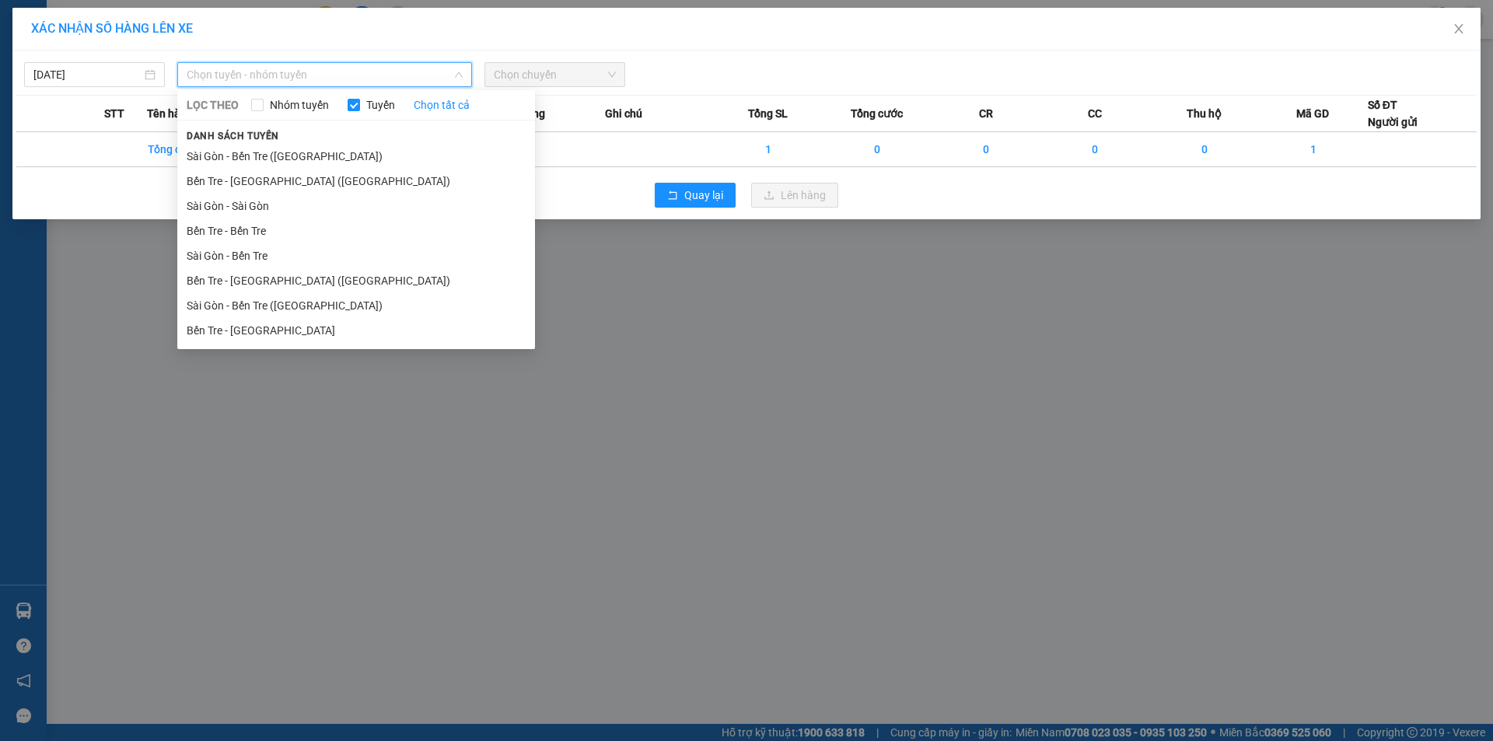
click at [283, 326] on li "Bến Tre - [GEOGRAPHIC_DATA]" at bounding box center [356, 330] width 358 height 25
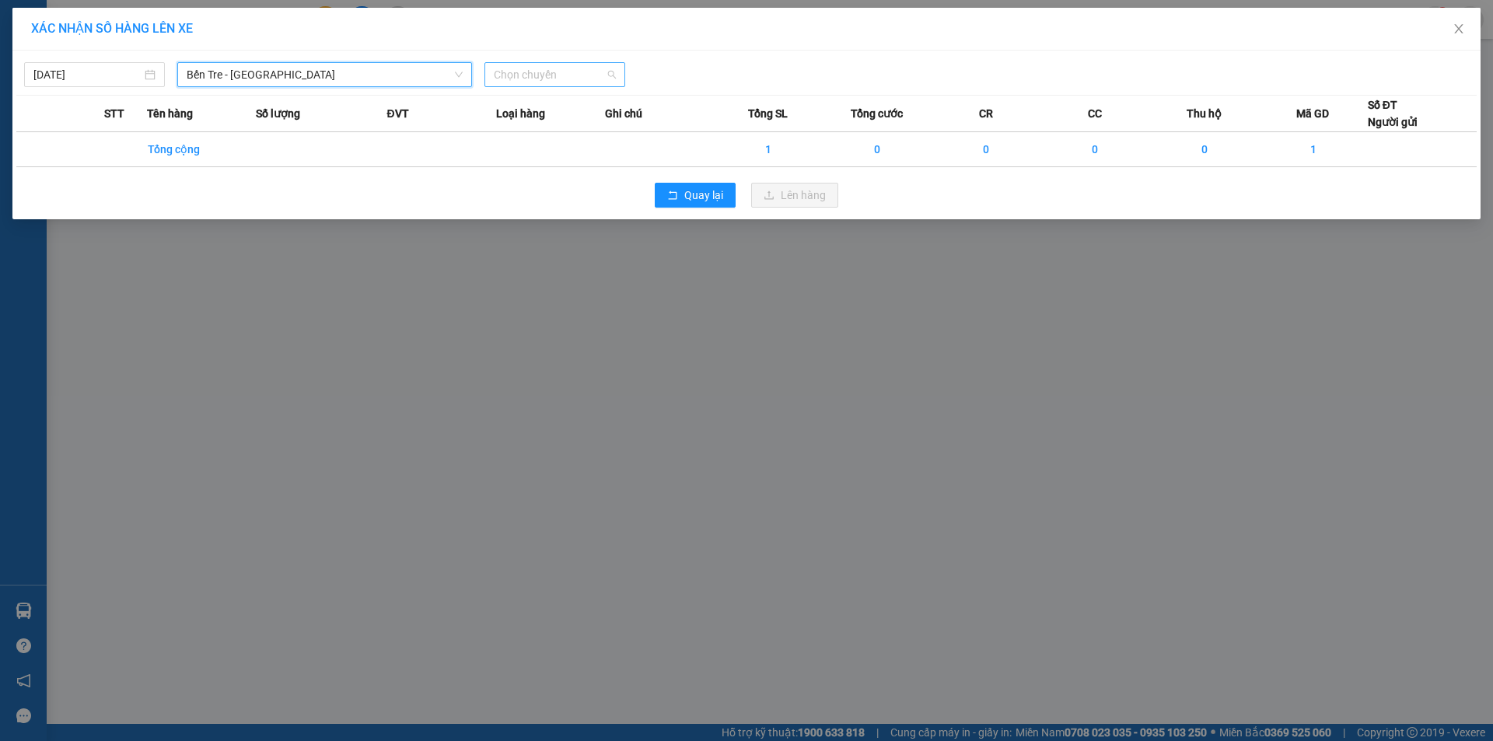
click at [555, 69] on span "Chọn chuyến" at bounding box center [555, 74] width 122 height 23
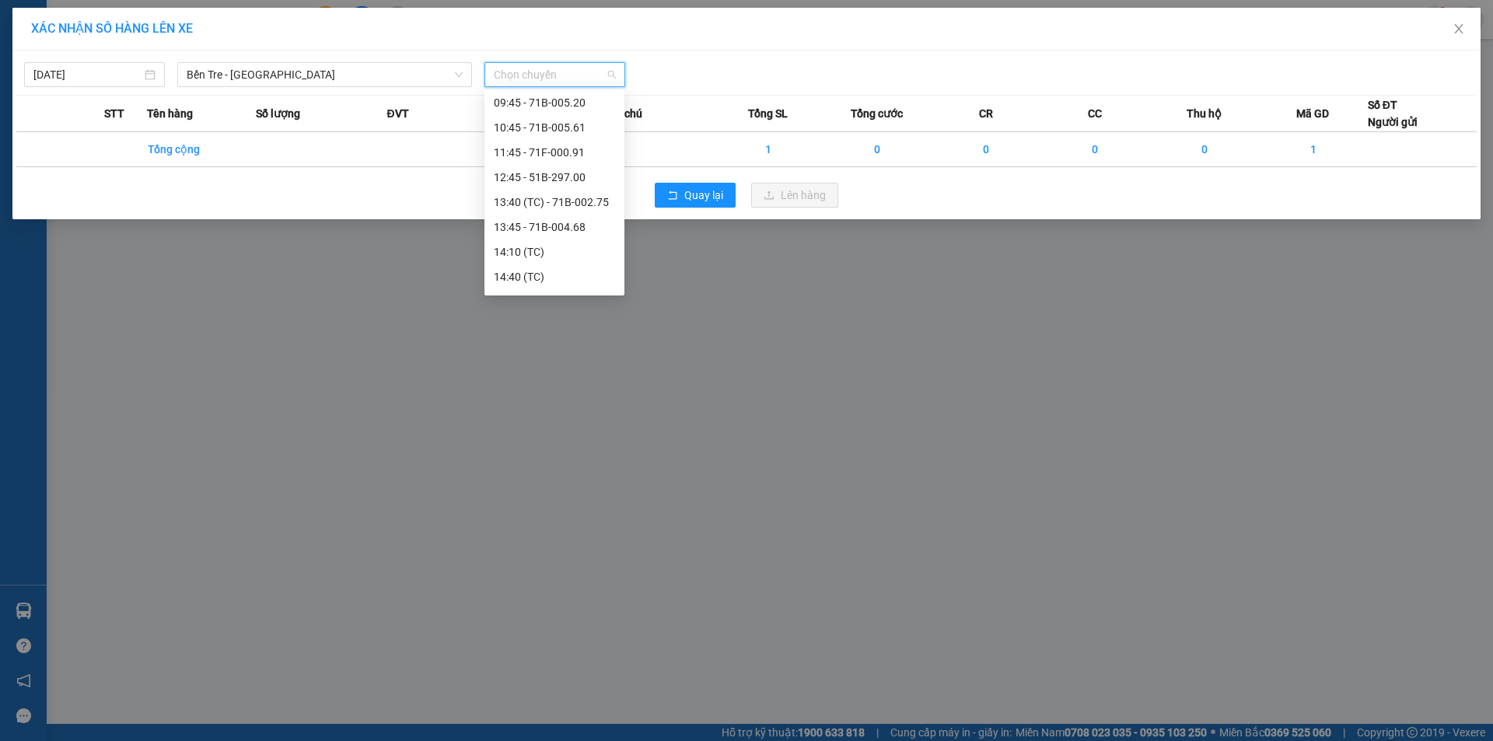
scroll to position [156, 0]
click at [233, 75] on span "Bến Tre - [GEOGRAPHIC_DATA]" at bounding box center [325, 74] width 276 height 23
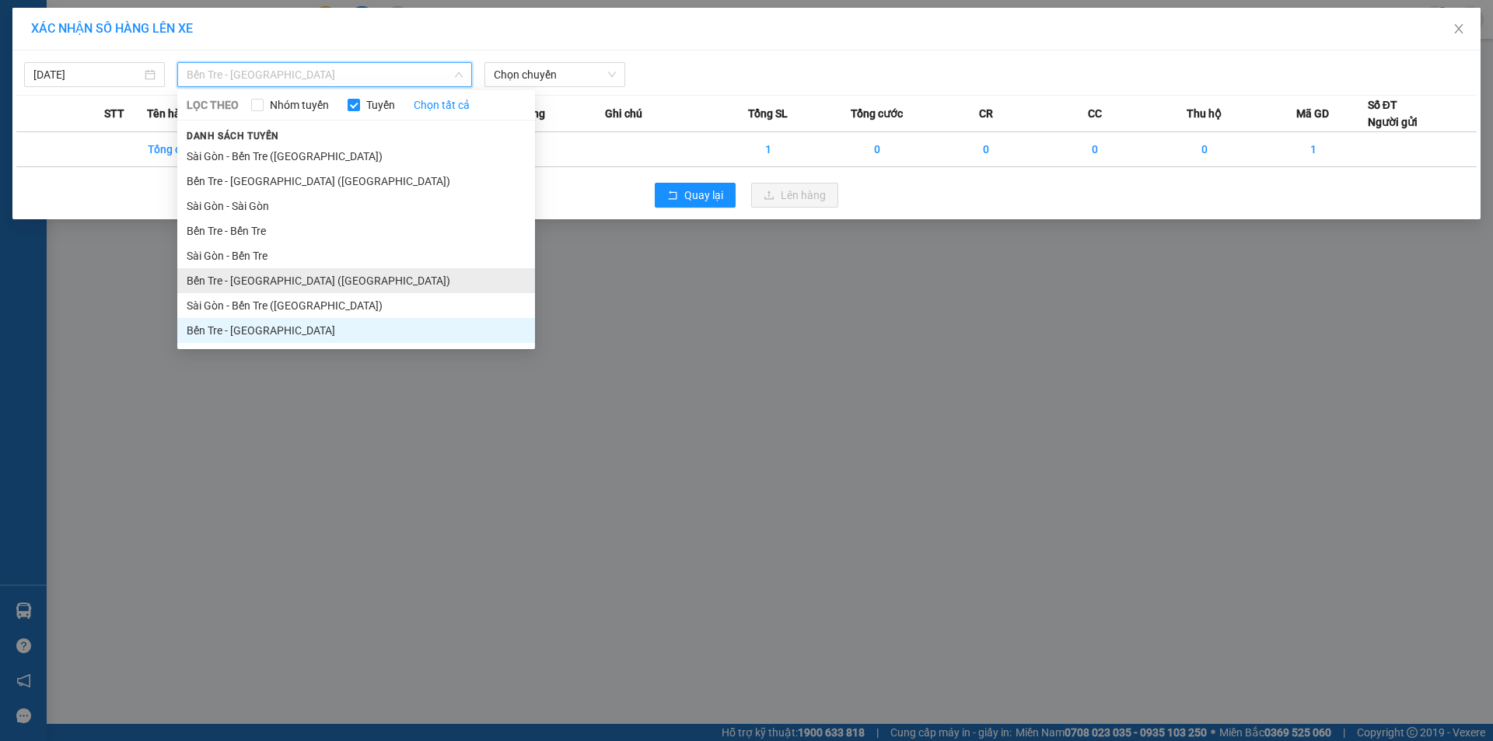
click at [271, 285] on li "Bến Tre - [GEOGRAPHIC_DATA] ([GEOGRAPHIC_DATA])" at bounding box center [356, 280] width 358 height 25
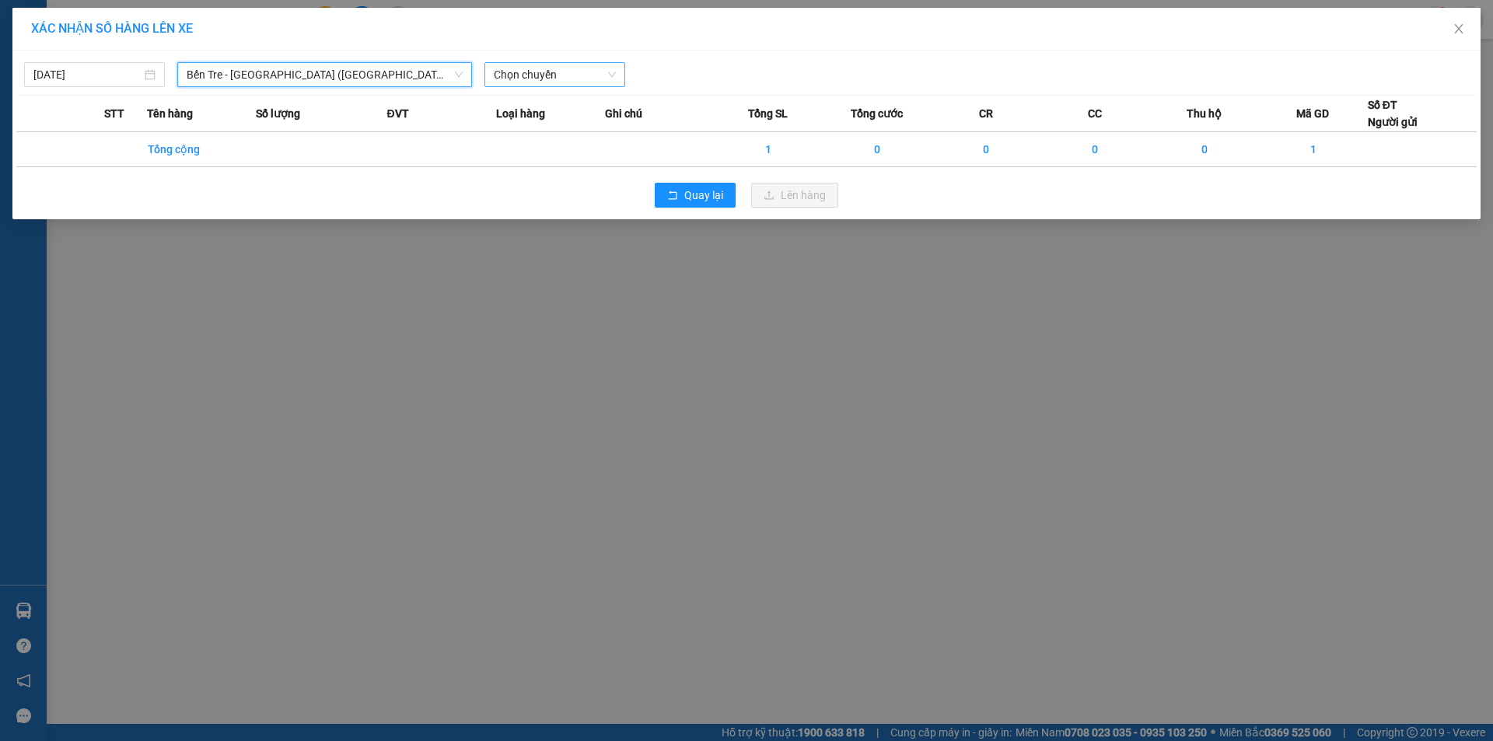
scroll to position [0, 0]
click at [547, 78] on span "Chọn chuyến" at bounding box center [555, 74] width 122 height 23
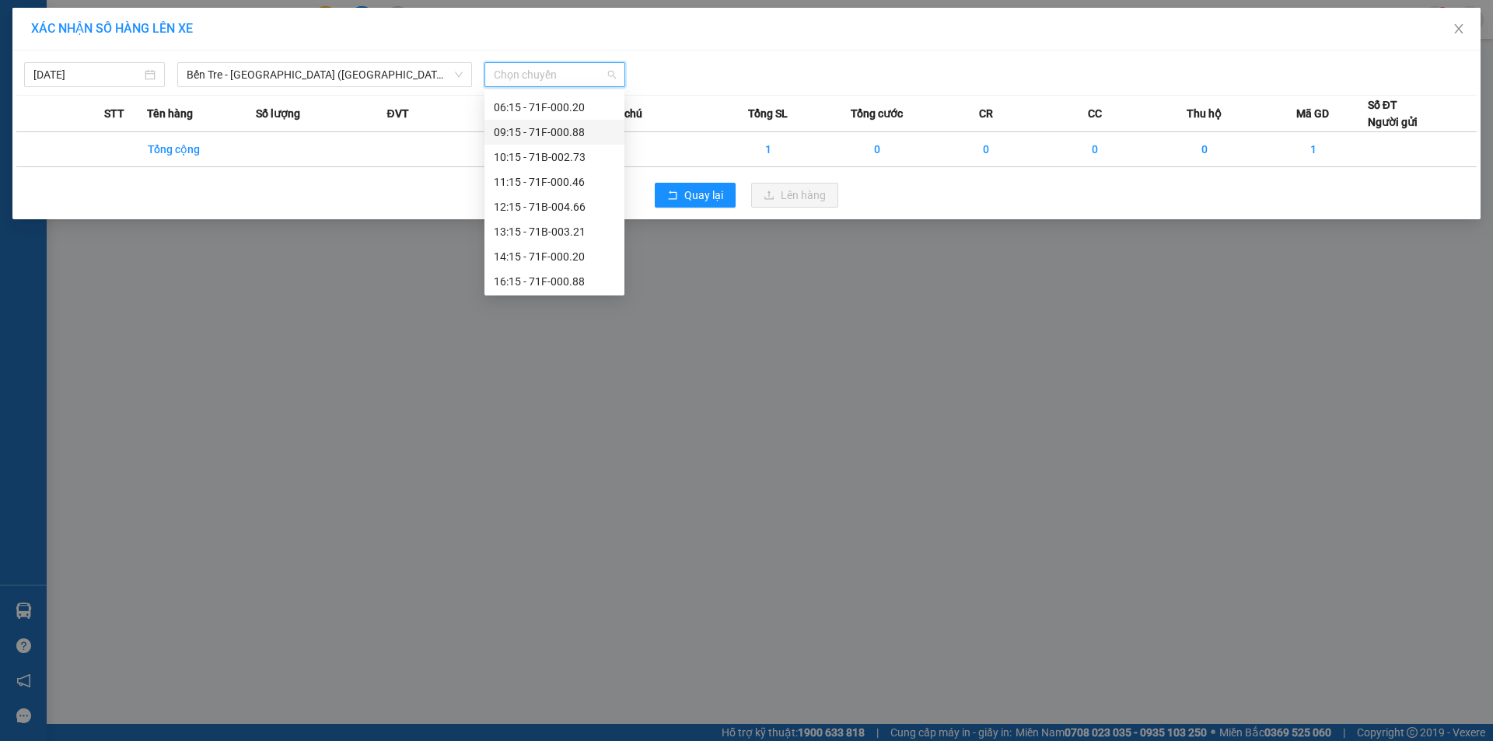
scroll to position [124, 0]
click at [562, 173] on div "11:15 - 71F-000.46" at bounding box center [554, 180] width 121 height 17
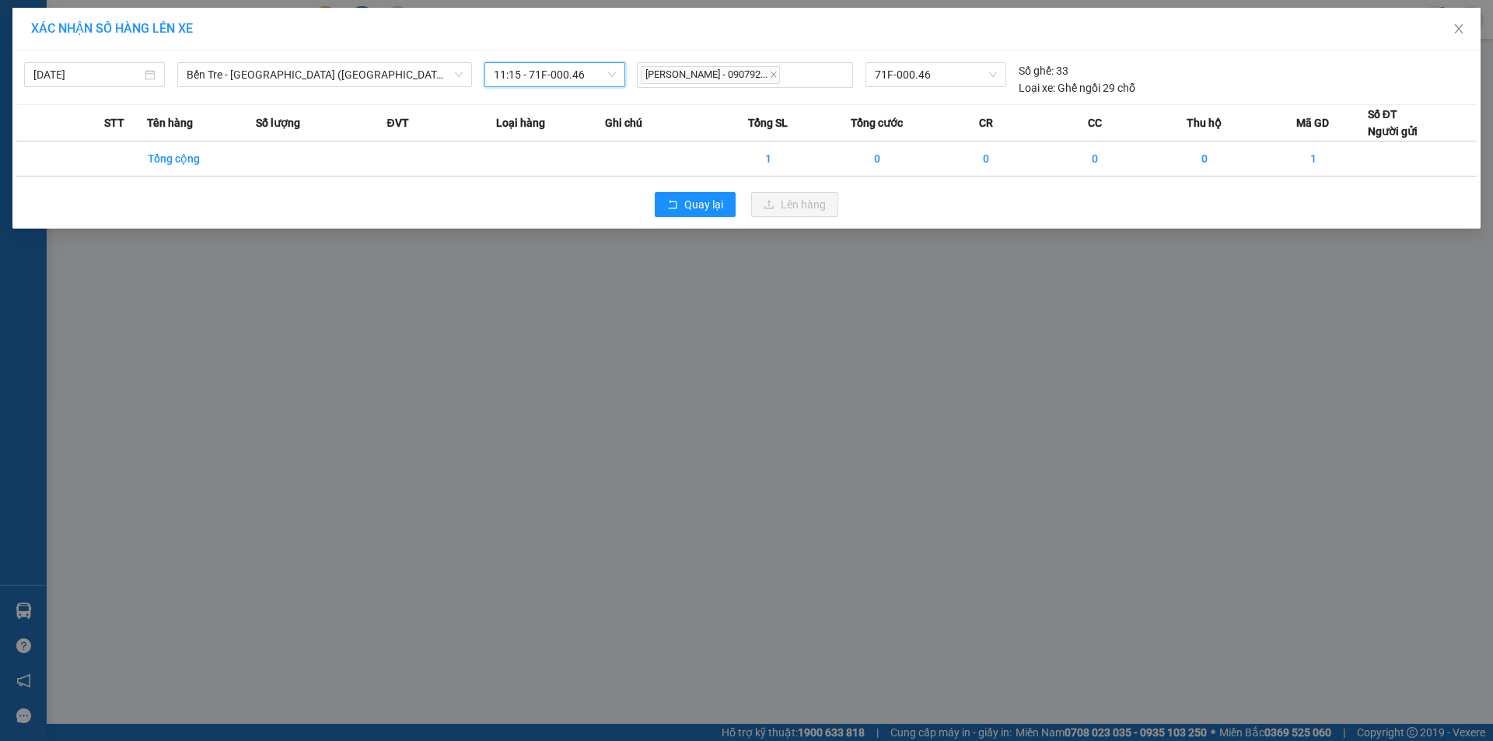
click at [706, 224] on div "Quay lại Lên hàng" at bounding box center [746, 204] width 1461 height 40
click at [703, 219] on div "Quay lại Lên hàng" at bounding box center [746, 204] width 1461 height 40
click at [699, 213] on button "Quay lại" at bounding box center [695, 204] width 81 height 25
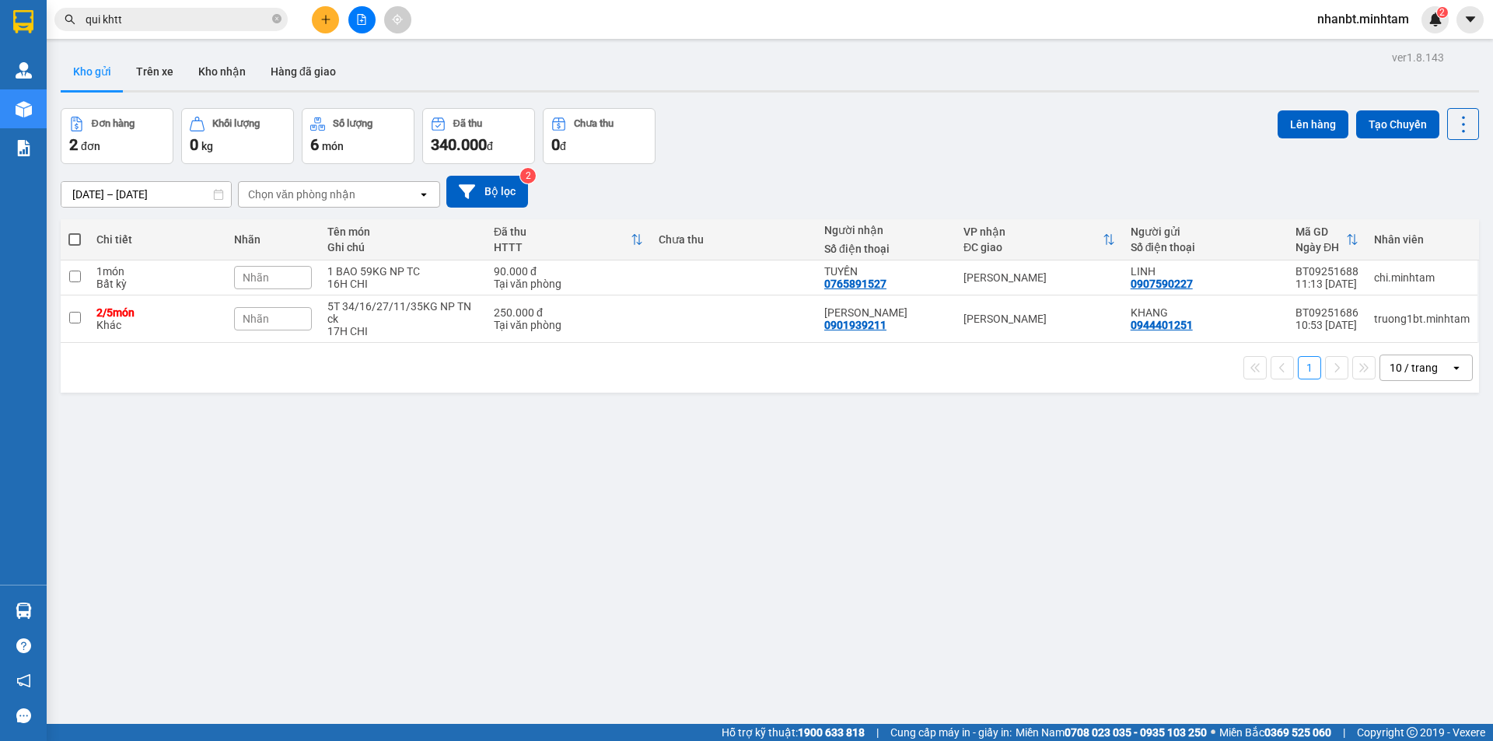
click at [355, 23] on button at bounding box center [361, 19] width 27 height 27
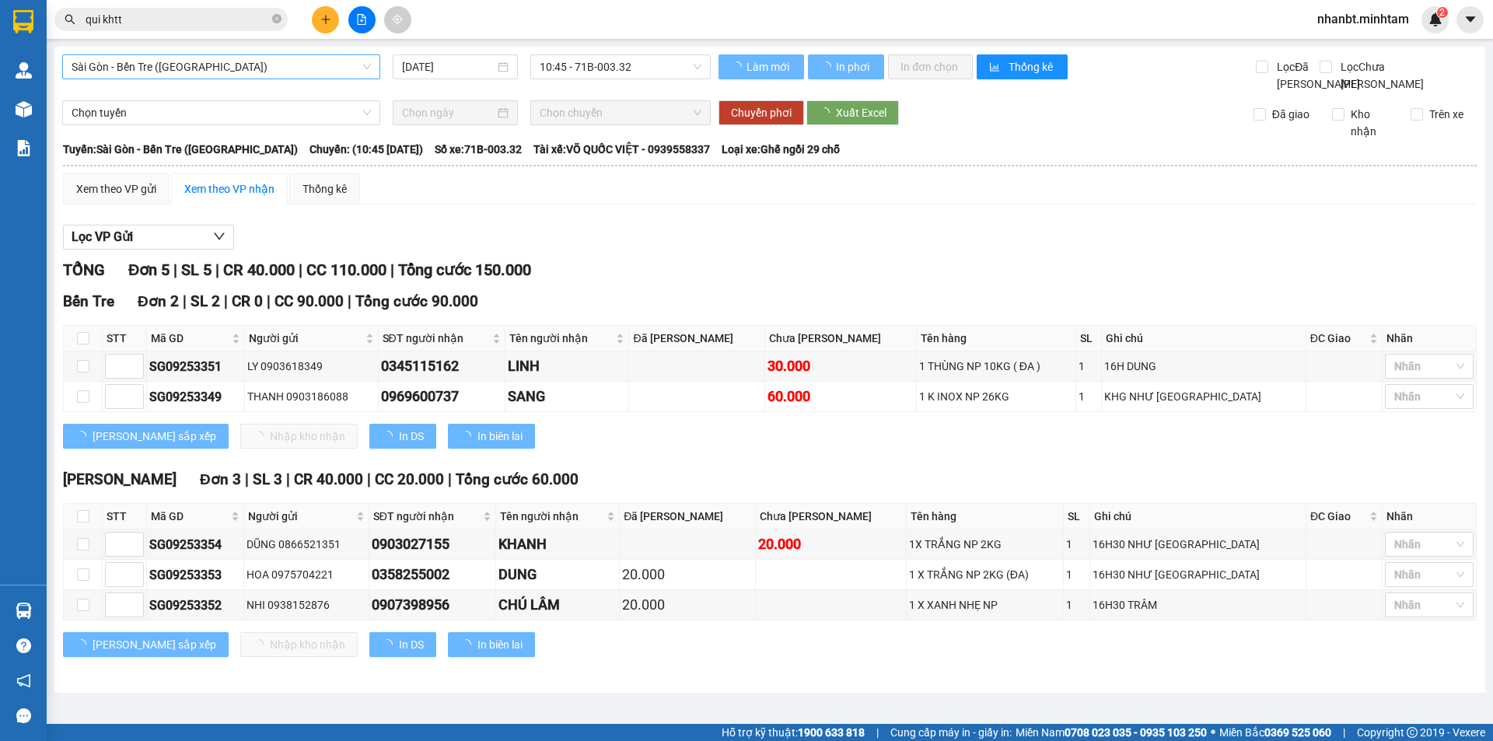
click at [117, 78] on span "Sài Gòn - Bến Tre ([GEOGRAPHIC_DATA])" at bounding box center [221, 66] width 299 height 23
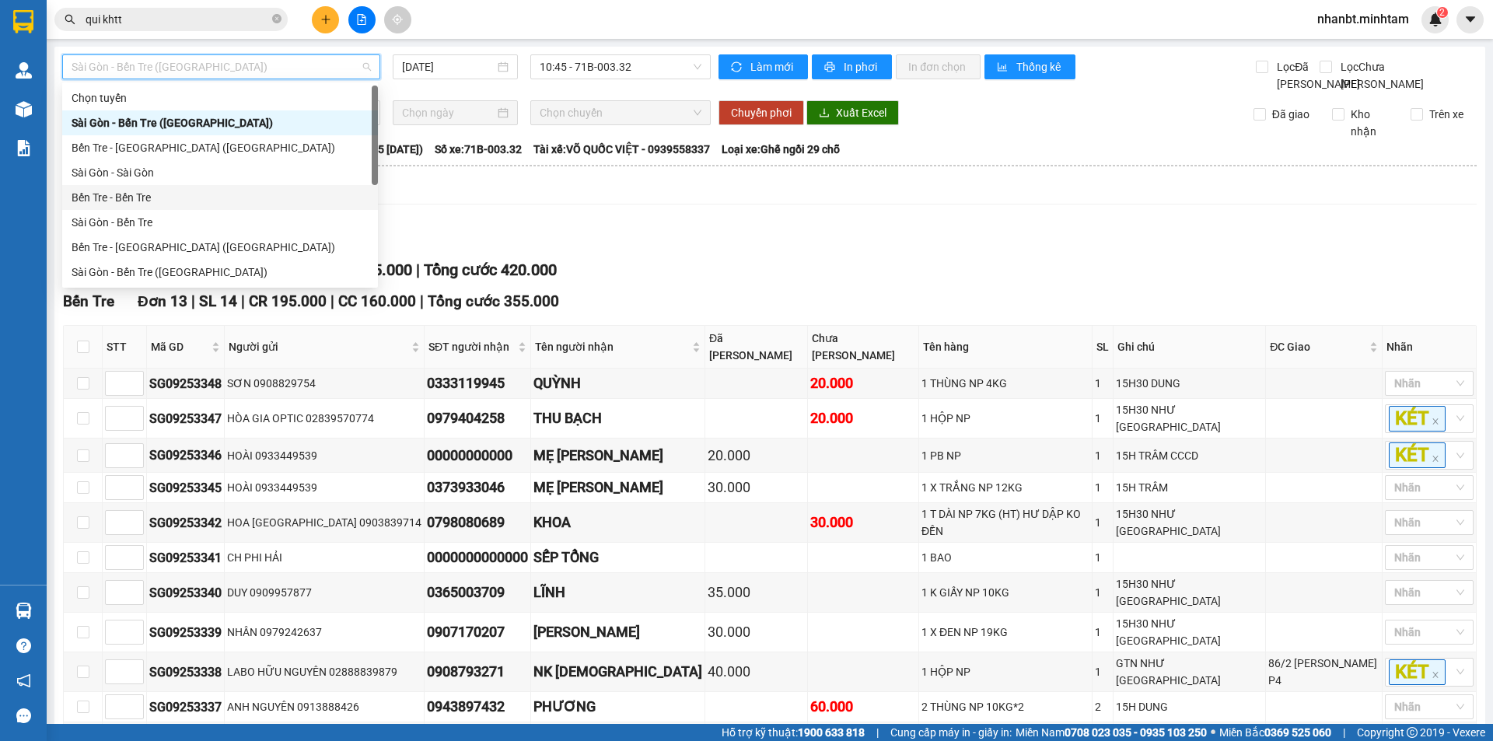
scroll to position [25, 0]
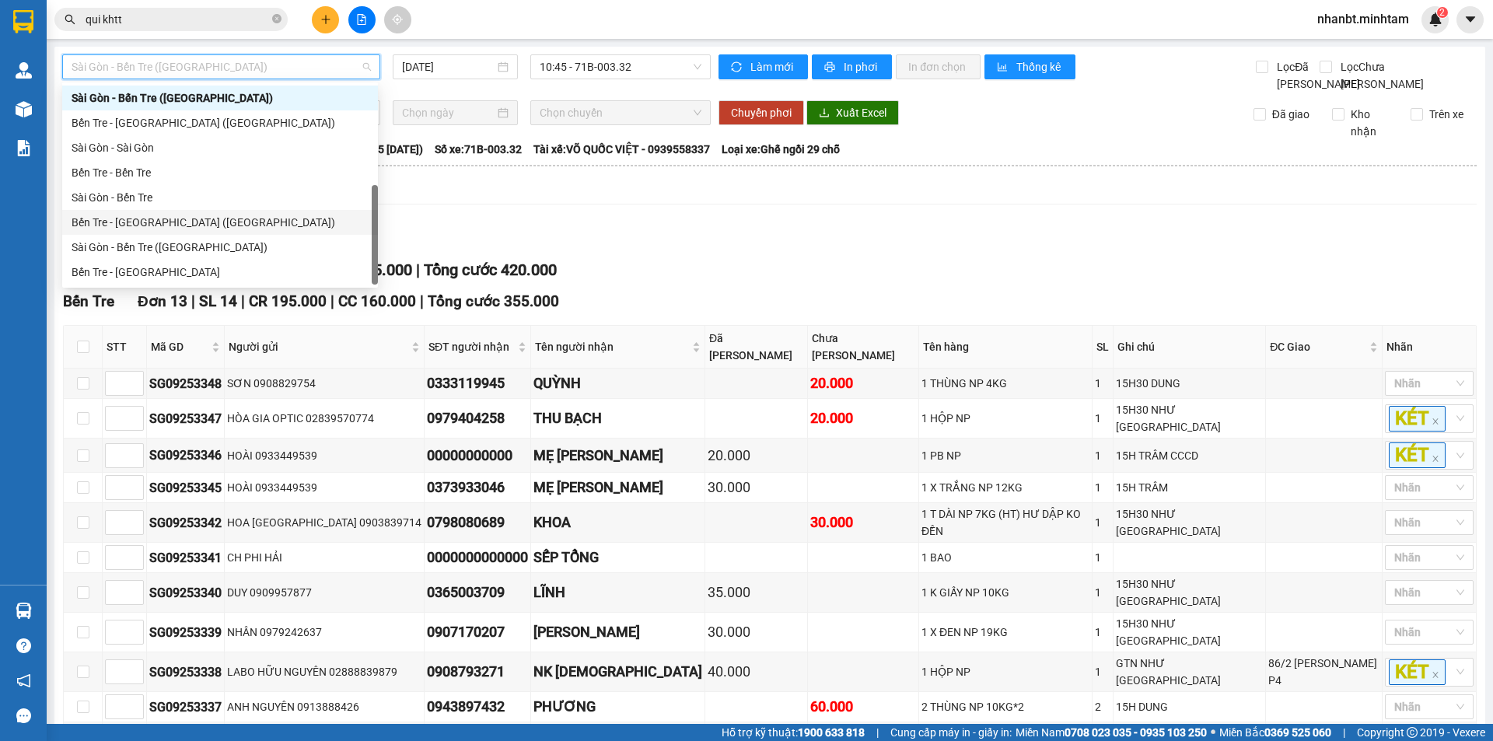
click at [142, 222] on div "Bến Tre - [GEOGRAPHIC_DATA] ([GEOGRAPHIC_DATA])" at bounding box center [220, 222] width 297 height 17
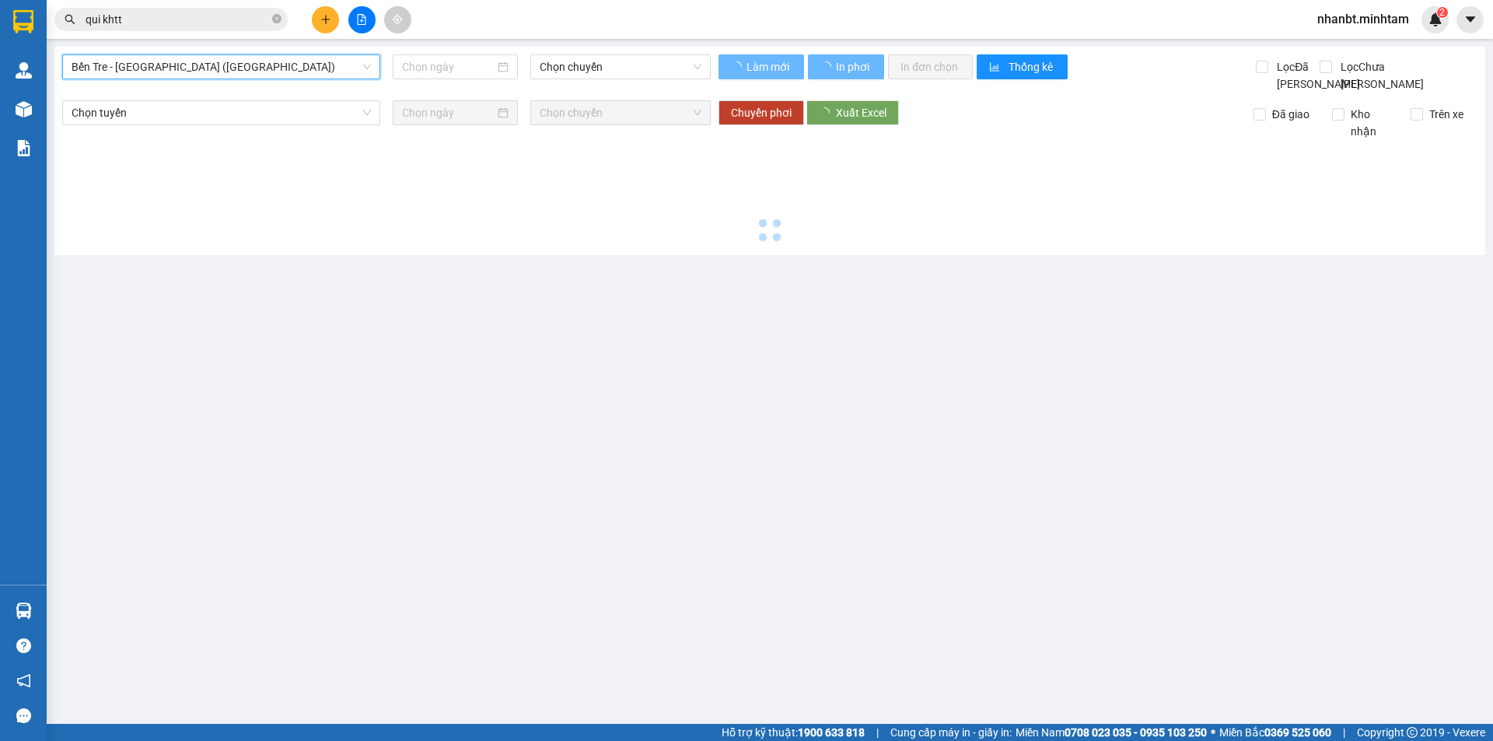
type input "[DATE]"
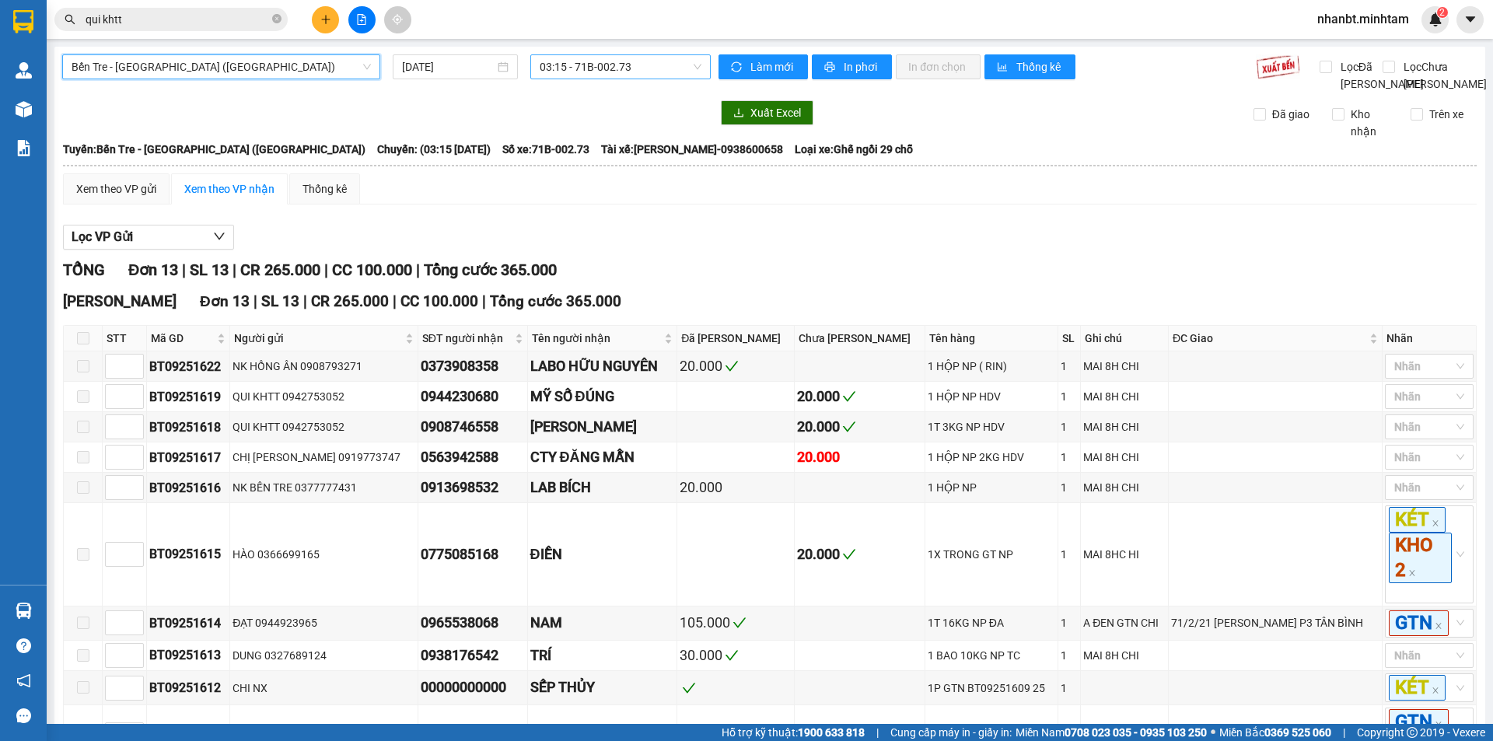
click at [626, 62] on span "03:15 - 71B-002.73" at bounding box center [621, 66] width 162 height 23
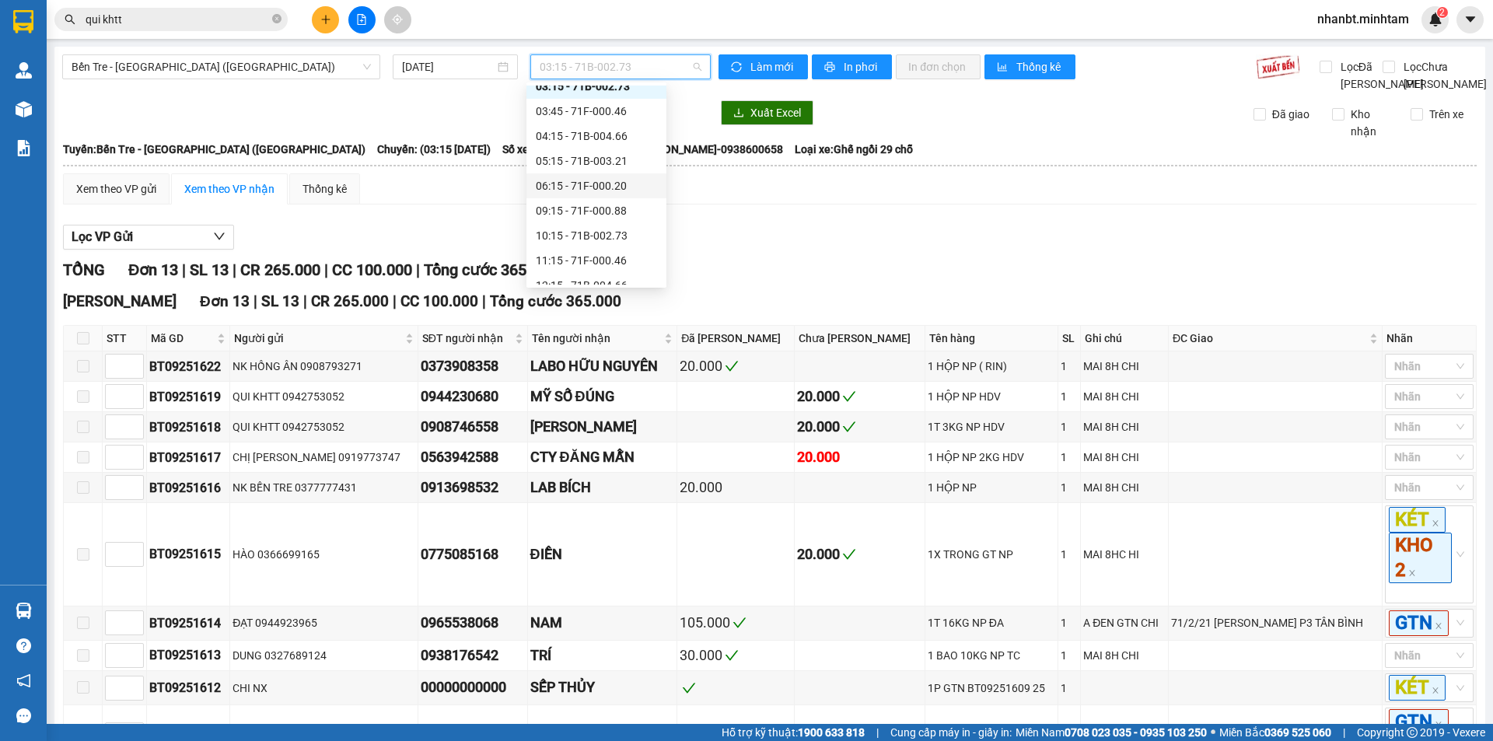
scroll to position [124, 0]
click at [601, 164] on div "11:15 - 71F-000.46" at bounding box center [596, 172] width 121 height 17
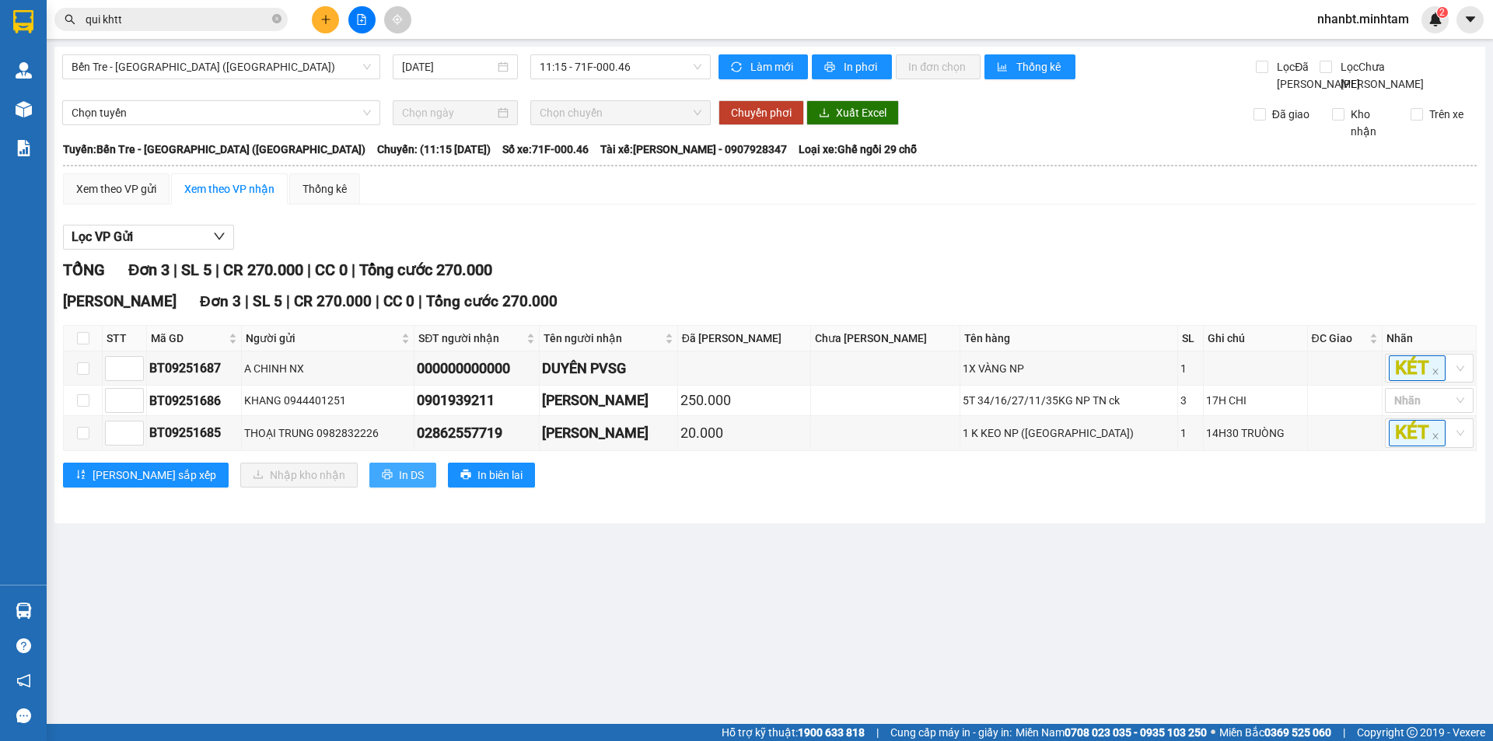
click at [369, 488] on button "In DS" at bounding box center [402, 475] width 67 height 25
click at [149, 16] on input "qui khtt" at bounding box center [178, 19] width 184 height 17
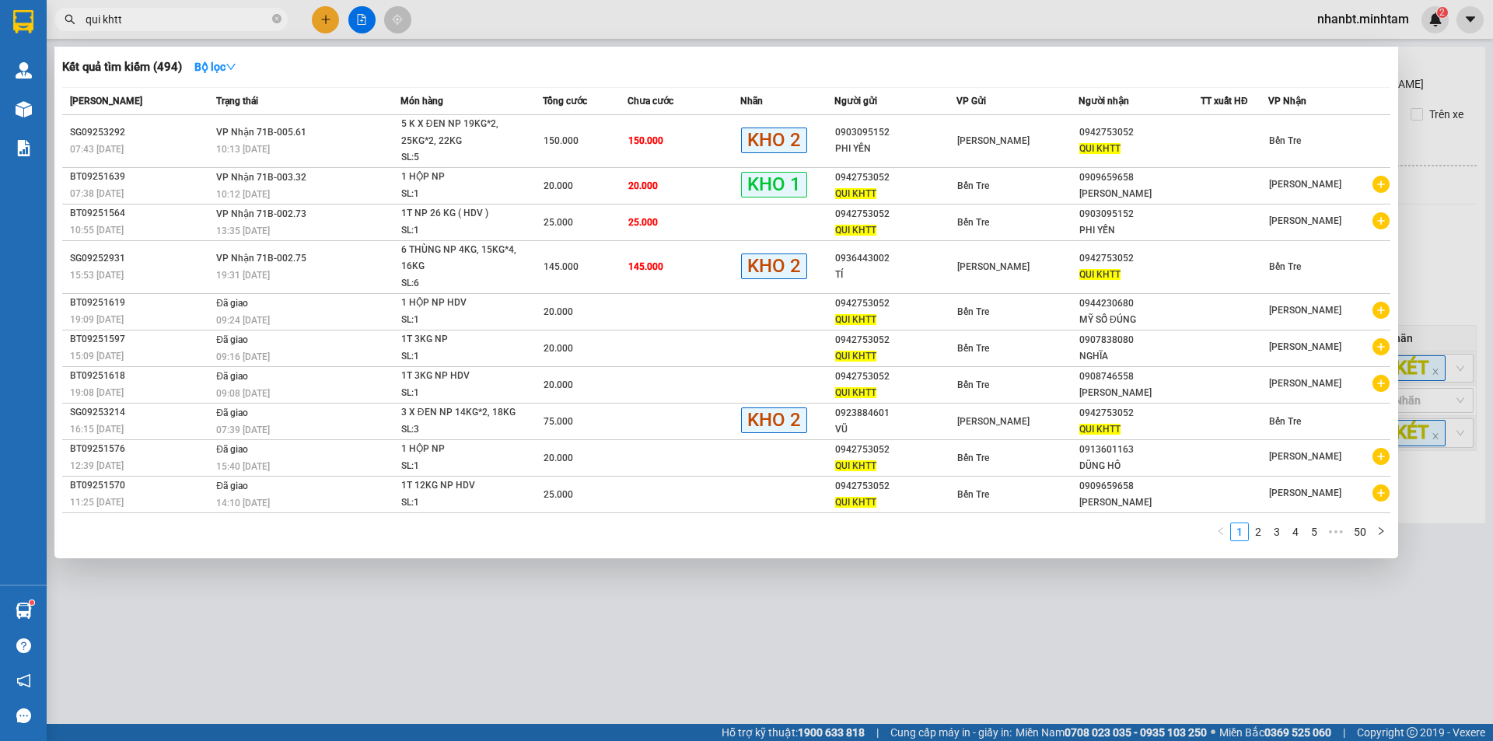
click at [149, 16] on input "qui khtt" at bounding box center [178, 19] width 184 height 17
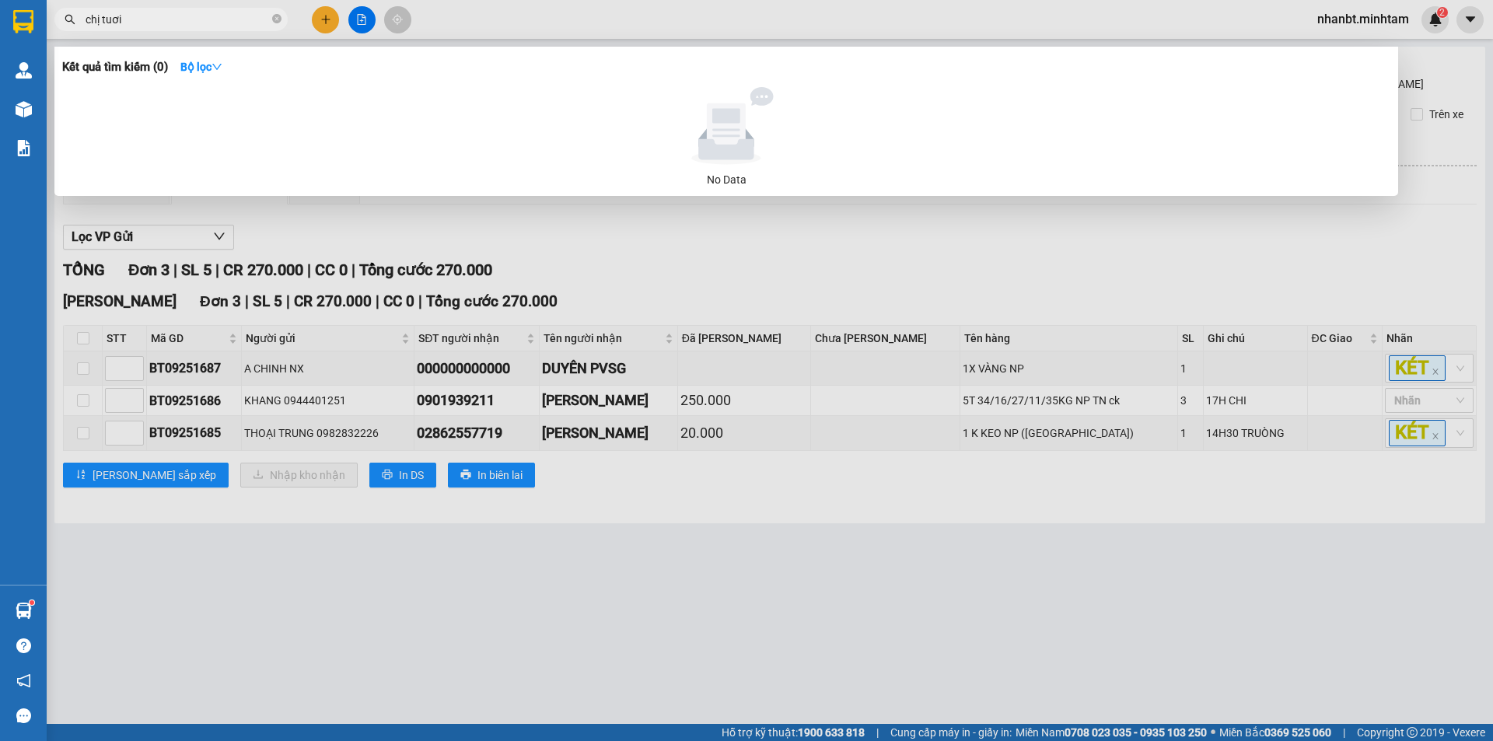
click at [147, 16] on input "chị tuơi" at bounding box center [178, 19] width 184 height 17
type input "chị tươi nx"
